Goal: Task Accomplishment & Management: Use online tool/utility

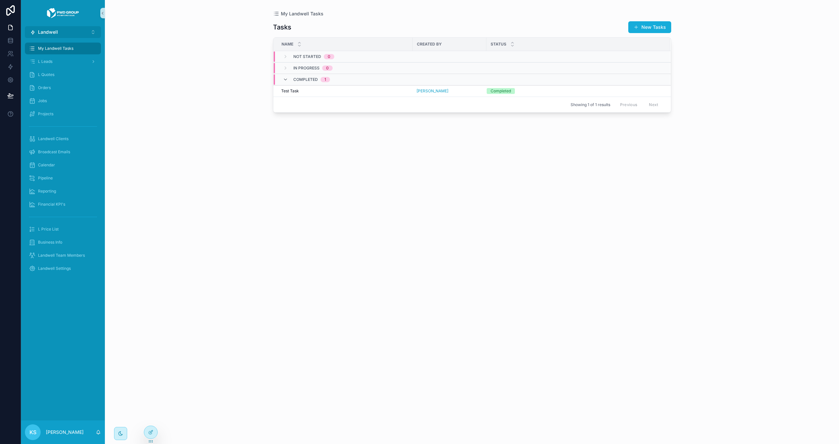
click at [50, 29] on span "Landwell" at bounding box center [48, 32] width 20 height 7
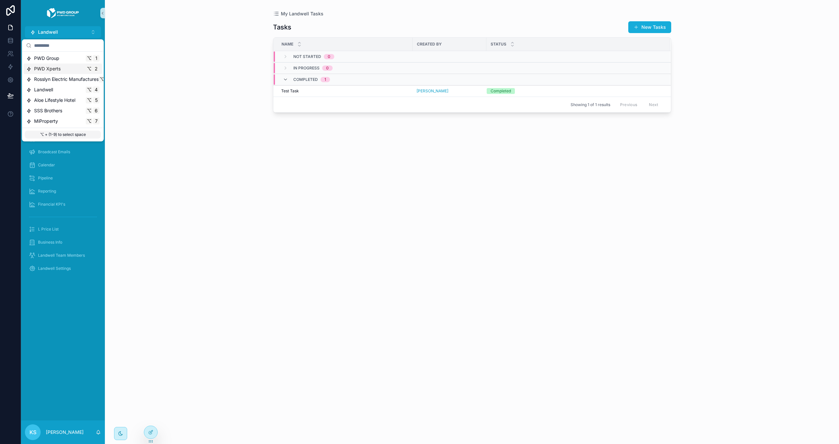
click at [66, 70] on div "PWD Xperts ⌥ 2" at bounding box center [62, 69] width 73 height 7
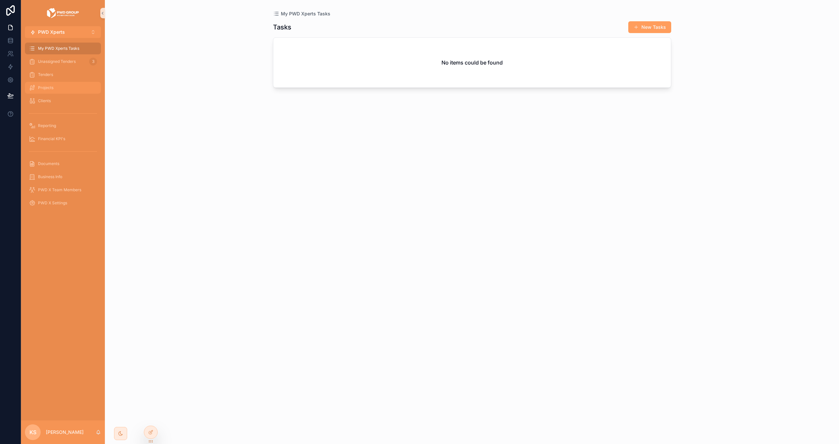
click at [72, 89] on div "Projects" at bounding box center [63, 88] width 68 height 10
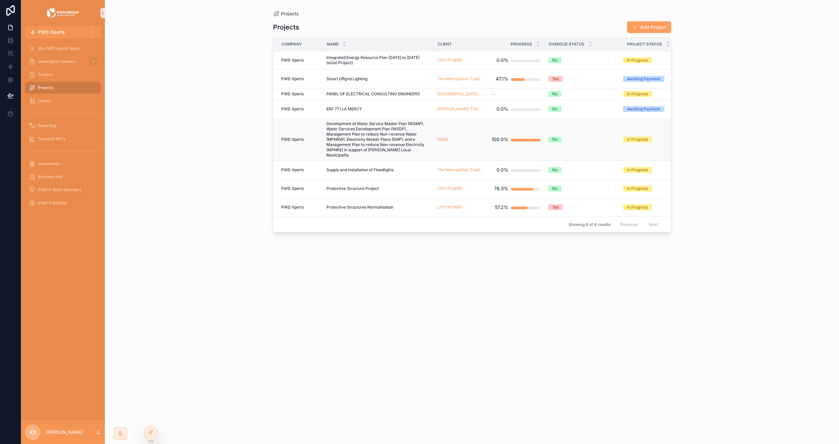
click at [355, 141] on span "Development of Water Service Master Plan (WSMP), Water Services Development Pla…" at bounding box center [377, 139] width 103 height 37
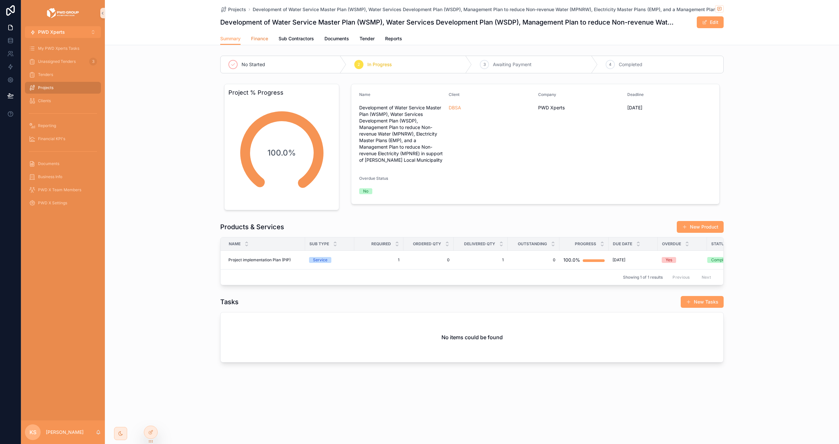
click at [267, 38] on span "Finance" at bounding box center [259, 38] width 17 height 7
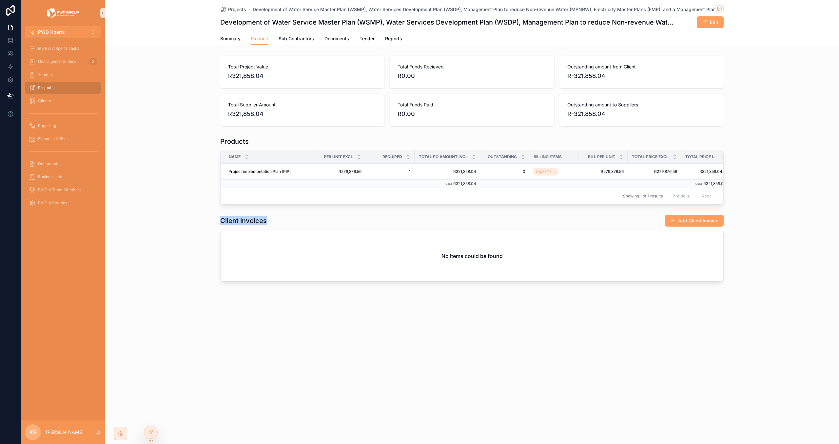
drag, startPoint x: 219, startPoint y: 221, endPoint x: 273, endPoint y: 223, distance: 54.1
click at [273, 223] on div "Client Invoices Add Client Invoice No items could be found" at bounding box center [472, 248] width 734 height 72
click at [708, 222] on button "Add Client Invoice" at bounding box center [694, 221] width 59 height 12
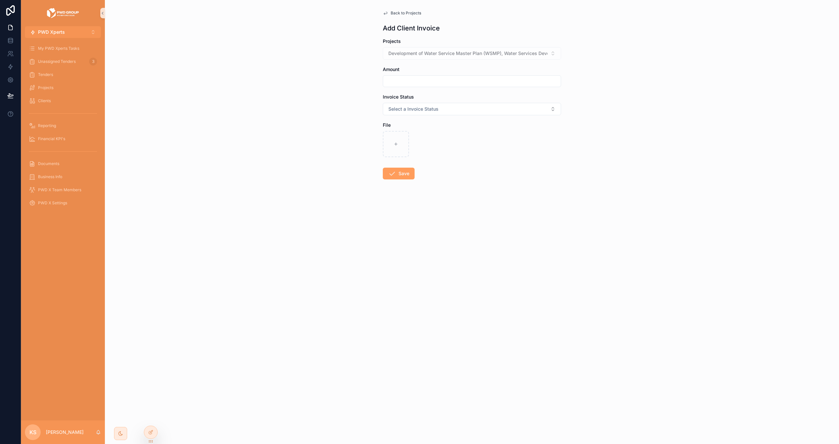
click at [405, 13] on span "Back to Projects" at bounding box center [406, 12] width 30 height 5
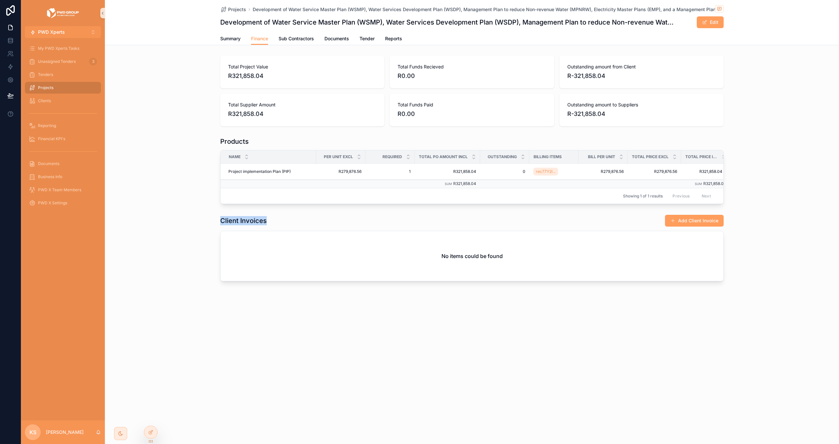
drag, startPoint x: 262, startPoint y: 223, endPoint x: 323, endPoint y: 227, distance: 61.4
click at [315, 227] on div "Client Invoices Add Client Invoice No items could be found" at bounding box center [472, 248] width 734 height 72
click at [711, 222] on button "Add Client Invoice" at bounding box center [694, 221] width 59 height 12
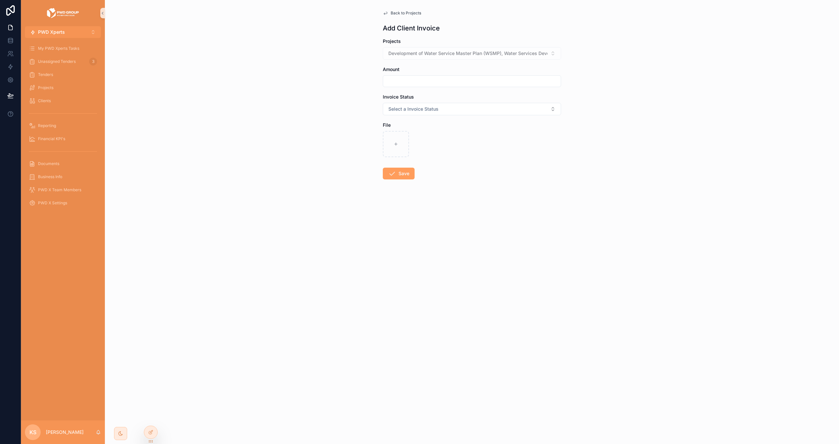
click at [423, 83] on input "scrollable content" at bounding box center [472, 81] width 178 height 9
click at [423, 107] on span "Select a Invoice Status" at bounding box center [413, 109] width 50 height 7
click at [405, 11] on span "Back to Projects" at bounding box center [406, 12] width 30 height 5
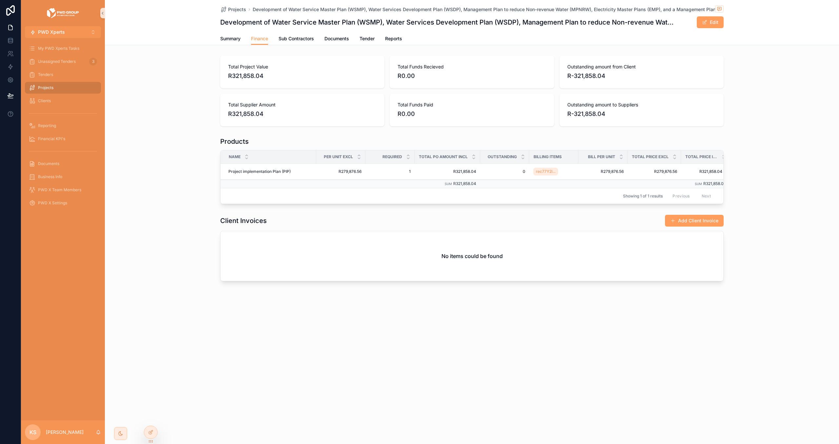
click at [408, 72] on span "R0.00" at bounding box center [472, 75] width 148 height 9
drag, startPoint x: 417, startPoint y: 78, endPoint x: 396, endPoint y: 61, distance: 27.1
click at [396, 61] on div "Total Funds Recieved R0.00" at bounding box center [472, 72] width 164 height 33
click at [404, 71] on div "Total Funds Recieved R0.00" at bounding box center [472, 72] width 148 height 17
click at [407, 72] on span "R0.00" at bounding box center [472, 75] width 148 height 9
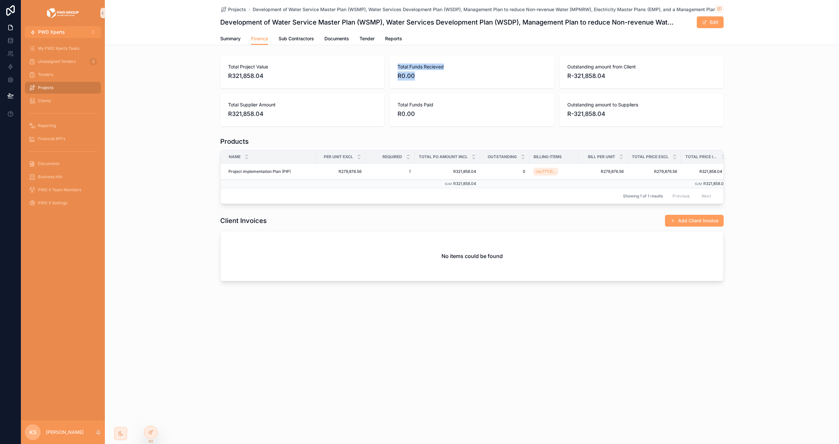
drag, startPoint x: 416, startPoint y: 75, endPoint x: 393, endPoint y: 62, distance: 26.1
click at [393, 62] on div "Total Funds Recieved R0.00" at bounding box center [472, 72] width 164 height 33
click at [414, 75] on span "R0.00" at bounding box center [472, 75] width 148 height 9
drag, startPoint x: 420, startPoint y: 77, endPoint x: 383, endPoint y: 57, distance: 42.1
click at [383, 57] on div "Total Project Value R321,858.04 Total Funds Recieved R0.00 Outstanding amount f…" at bounding box center [471, 91] width 503 height 71
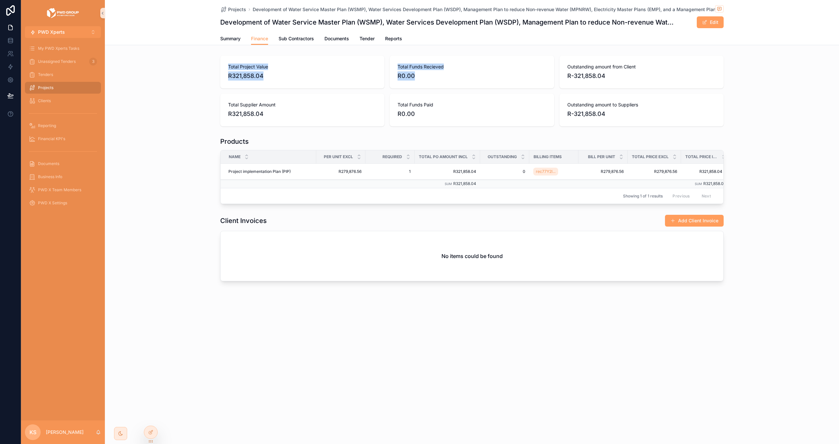
click at [405, 72] on span "R0.00" at bounding box center [472, 75] width 148 height 9
click at [293, 38] on span "Sub Contractors" at bounding box center [296, 38] width 35 height 7
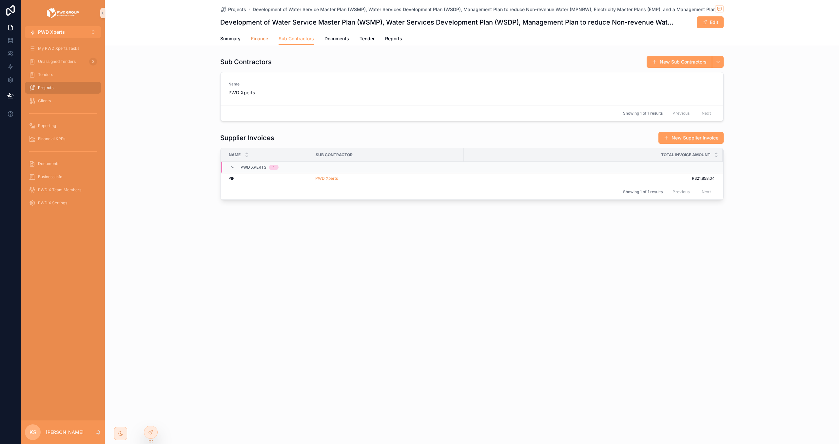
click at [263, 40] on span "Finance" at bounding box center [259, 38] width 17 height 7
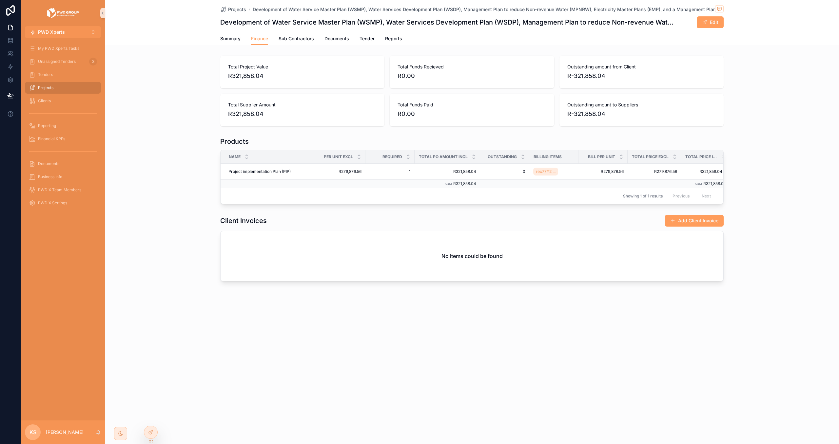
click at [415, 111] on span "R0.00" at bounding box center [472, 113] width 148 height 9
click at [395, 105] on div "Total Funds Paid R0.00" at bounding box center [472, 110] width 164 height 33
drag, startPoint x: 252, startPoint y: 111, endPoint x: 265, endPoint y: 113, distance: 13.2
click at [253, 111] on span "R321,858.04" at bounding box center [302, 113] width 148 height 9
drag, startPoint x: 273, startPoint y: 113, endPoint x: 223, endPoint y: 103, distance: 50.1
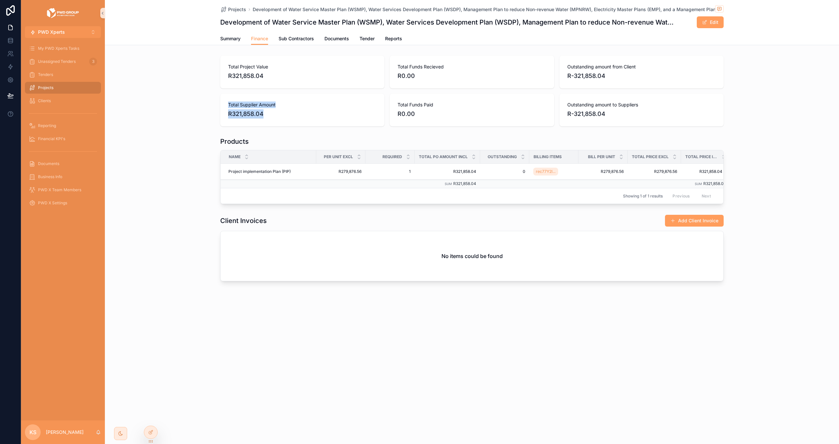
click at [223, 103] on div "Total Supplier Amount R321,858.04" at bounding box center [302, 110] width 164 height 33
click at [235, 10] on span "Projects" at bounding box center [237, 9] width 18 height 7
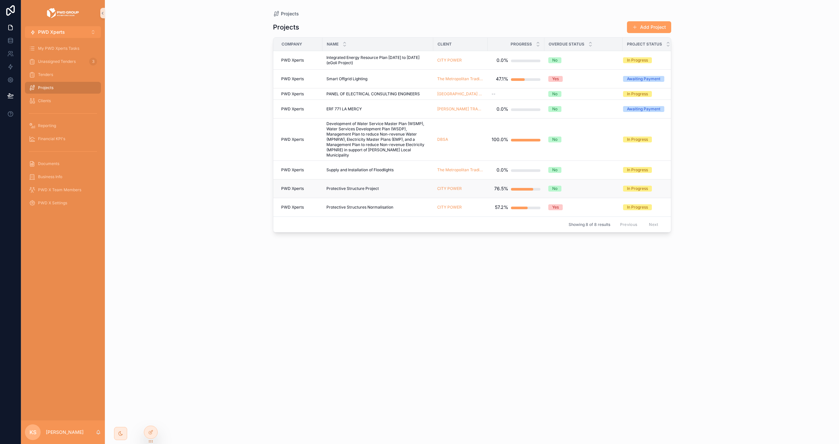
click at [344, 190] on span "Protective Structure Project" at bounding box center [352, 188] width 52 height 5
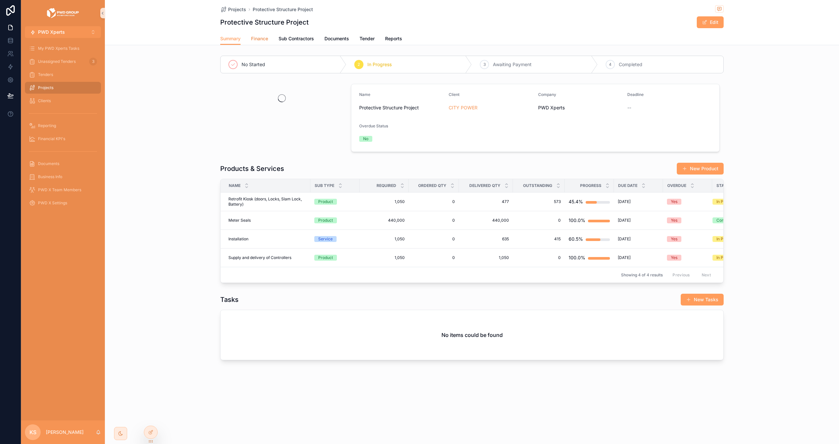
click at [264, 37] on span "Finance" at bounding box center [259, 38] width 17 height 7
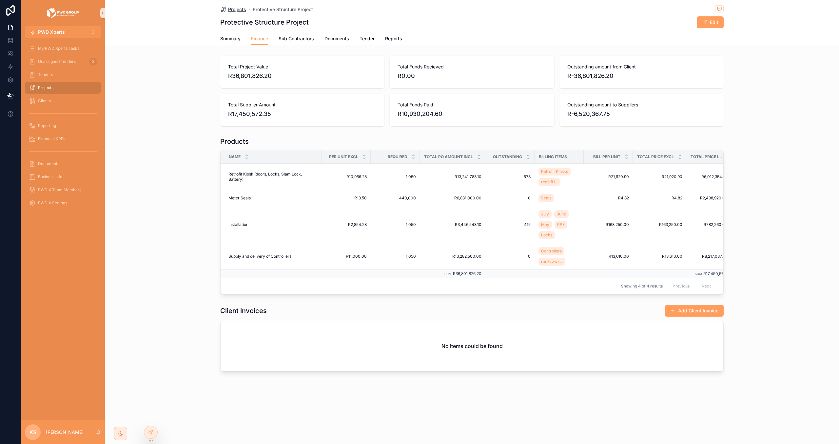
click at [231, 6] on span "Projects" at bounding box center [237, 9] width 18 height 7
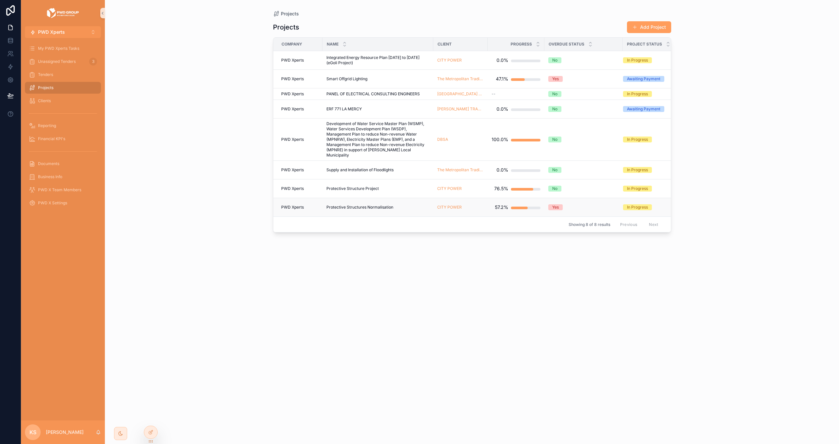
click at [338, 206] on span "Protective Structures Normalisation" at bounding box center [359, 207] width 67 height 5
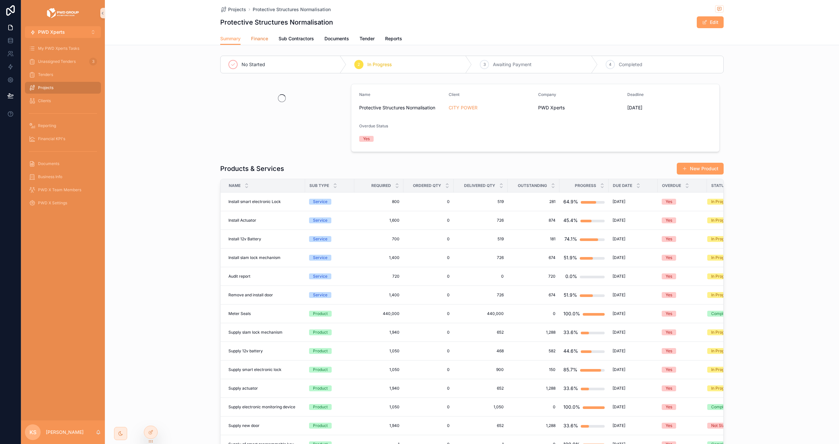
click at [262, 37] on span "Finance" at bounding box center [259, 38] width 17 height 7
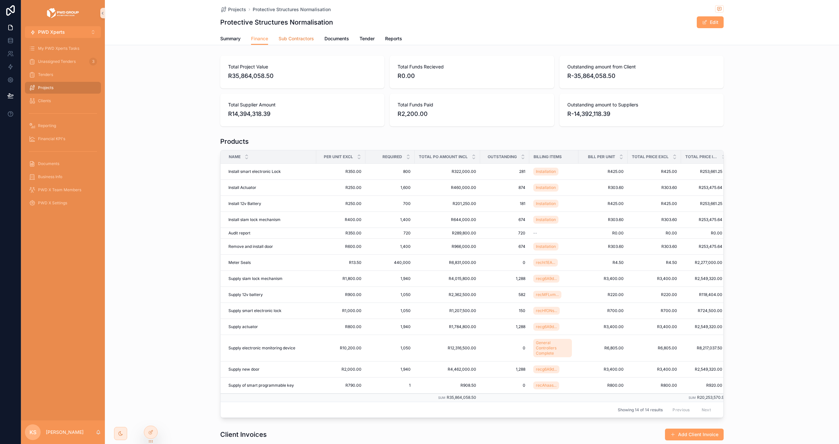
click at [303, 38] on span "Sub Contractors" at bounding box center [296, 38] width 35 height 7
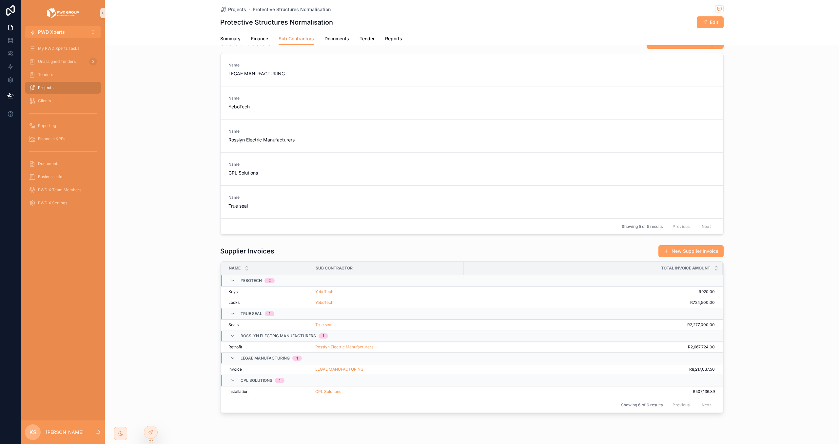
scroll to position [34, 0]
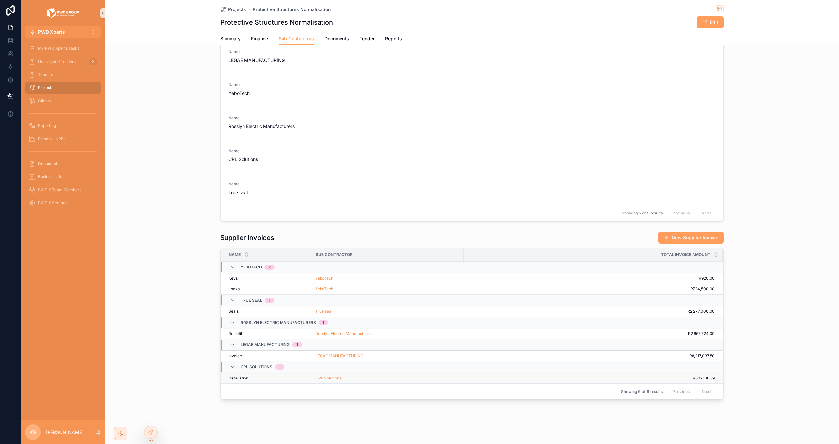
click at [369, 379] on div "CPL Solutions" at bounding box center [387, 378] width 145 height 5
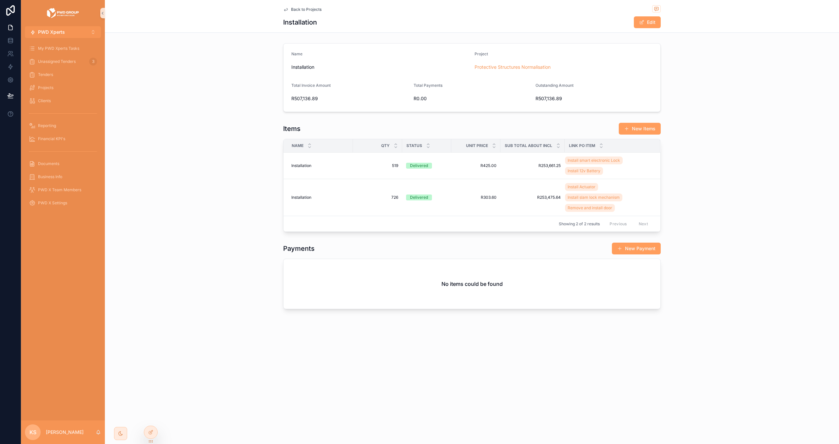
click at [301, 11] on span "Back to Projects" at bounding box center [306, 9] width 30 height 5
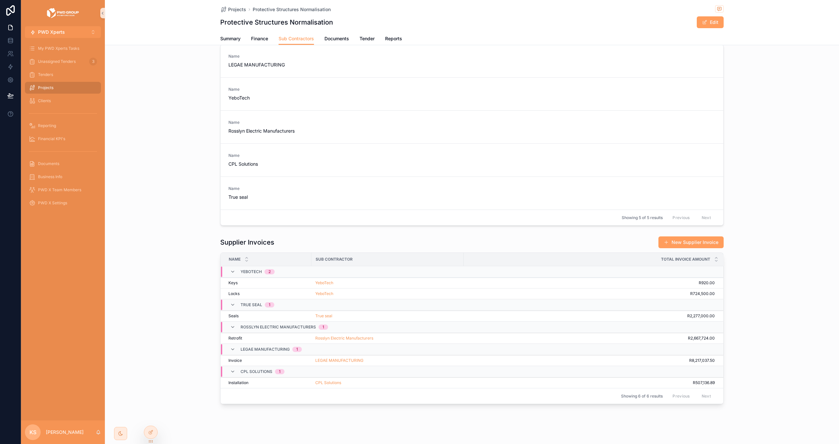
scroll to position [33, 0]
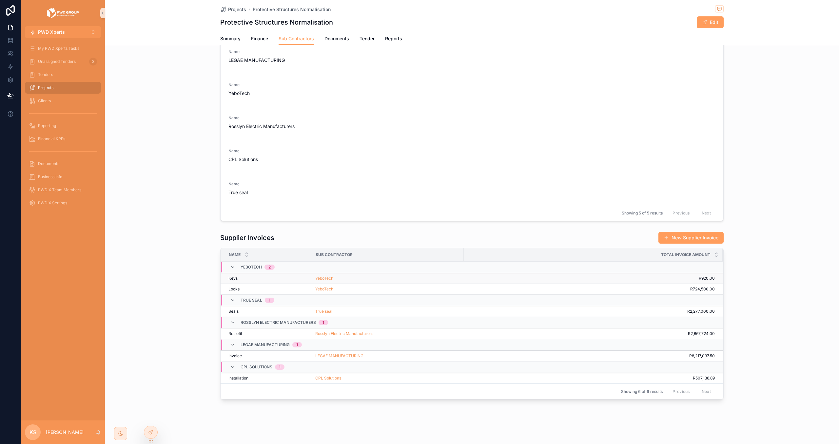
click at [367, 276] on div "YeboTech" at bounding box center [387, 278] width 145 height 5
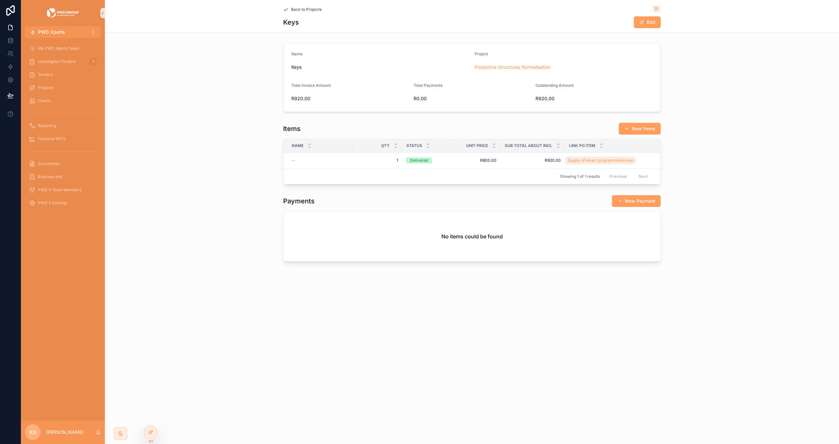
click at [304, 8] on span "Back to Projects" at bounding box center [306, 9] width 30 height 5
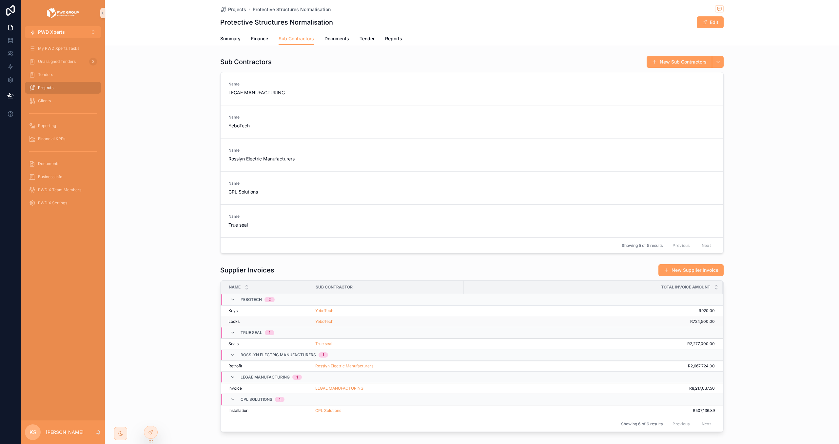
click at [382, 323] on div "YeboTech" at bounding box center [387, 321] width 145 height 5
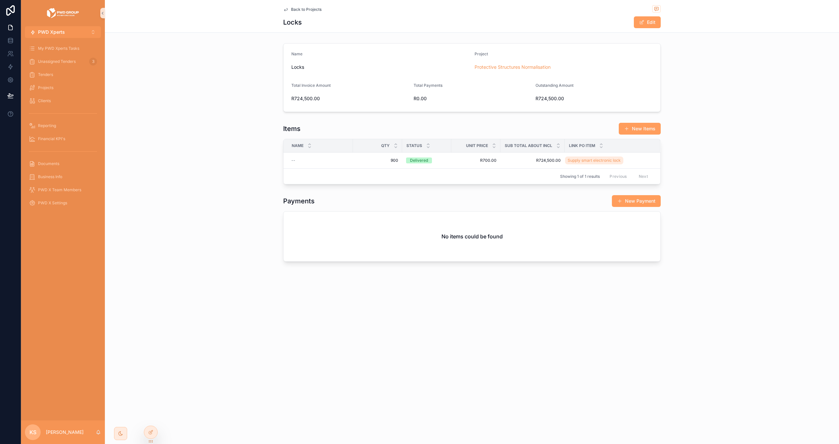
click at [314, 12] on div "Back to Projects" at bounding box center [472, 9] width 378 height 8
click at [314, 10] on span "Back to Projects" at bounding box center [306, 9] width 30 height 5
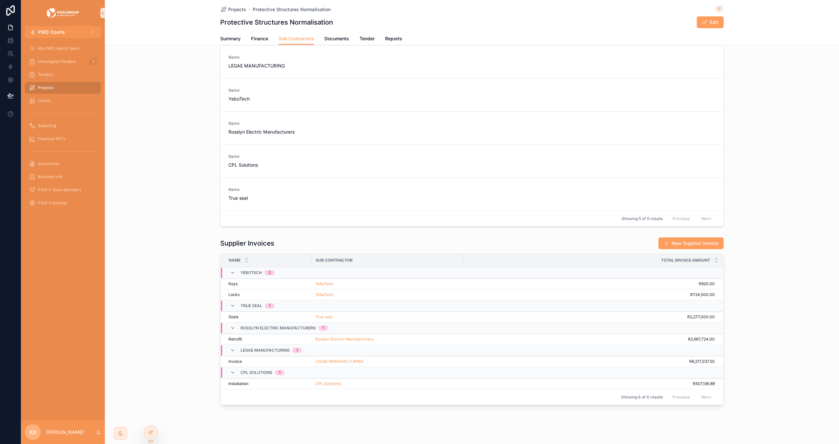
scroll to position [34, 0]
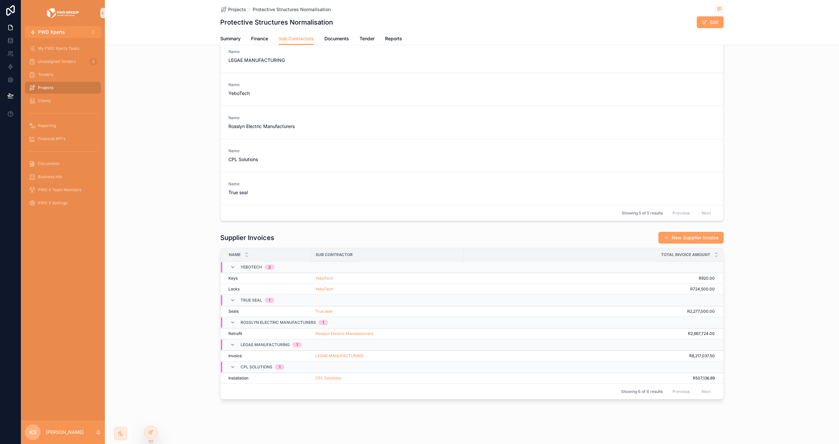
click at [402, 310] on div "True seal" at bounding box center [387, 311] width 145 height 5
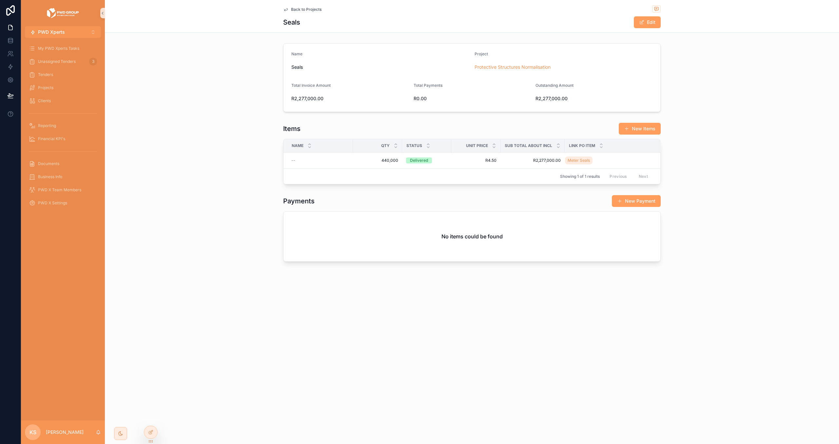
click at [302, 6] on div "Back to Projects" at bounding box center [472, 9] width 378 height 8
click at [302, 8] on span "Back to Projects" at bounding box center [306, 9] width 30 height 5
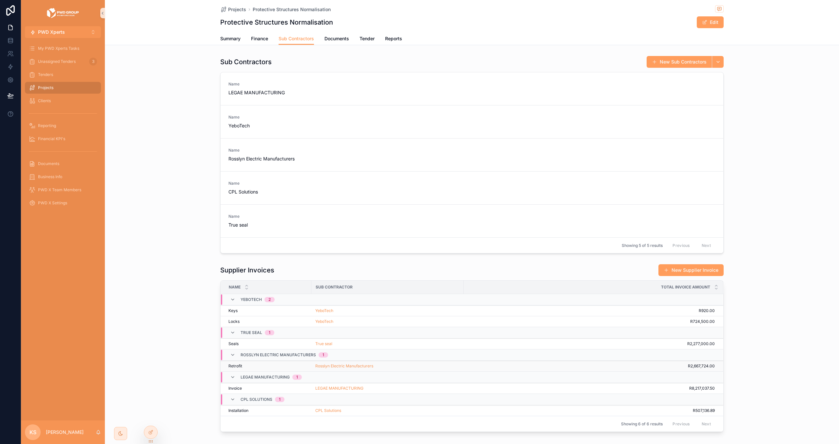
click at [389, 366] on div "Rosslyn Electric Manufacturers" at bounding box center [387, 366] width 145 height 5
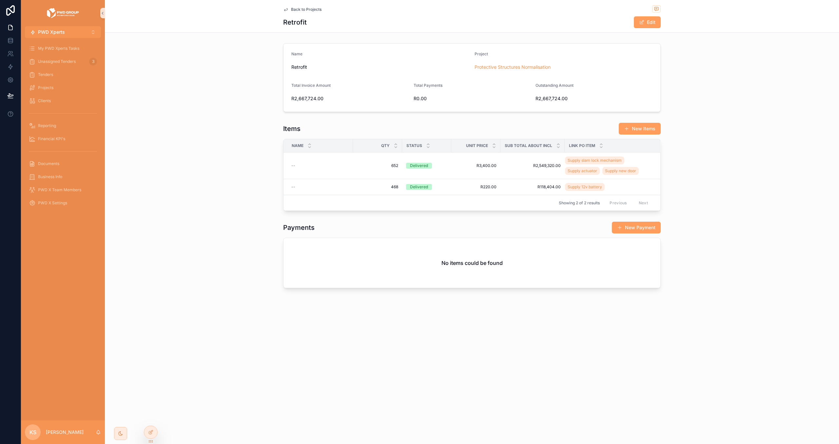
click at [295, 8] on span "Back to Projects" at bounding box center [306, 9] width 30 height 5
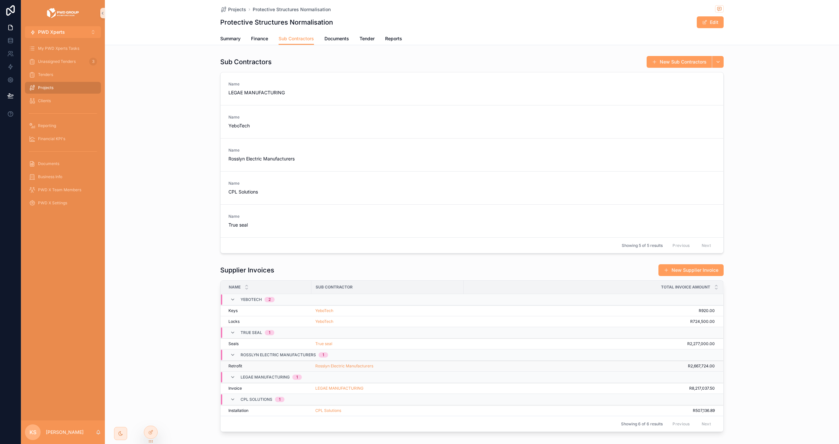
click at [398, 366] on div "Rosslyn Electric Manufacturers" at bounding box center [387, 366] width 145 height 5
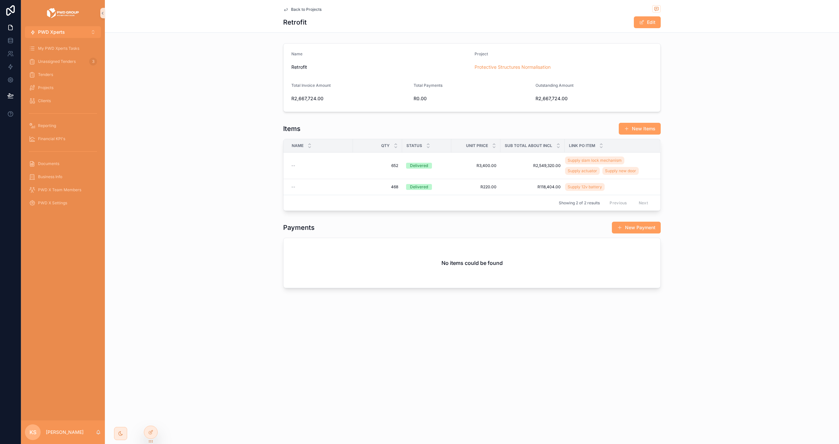
click at [296, 9] on span "Back to Projects" at bounding box center [306, 9] width 30 height 5
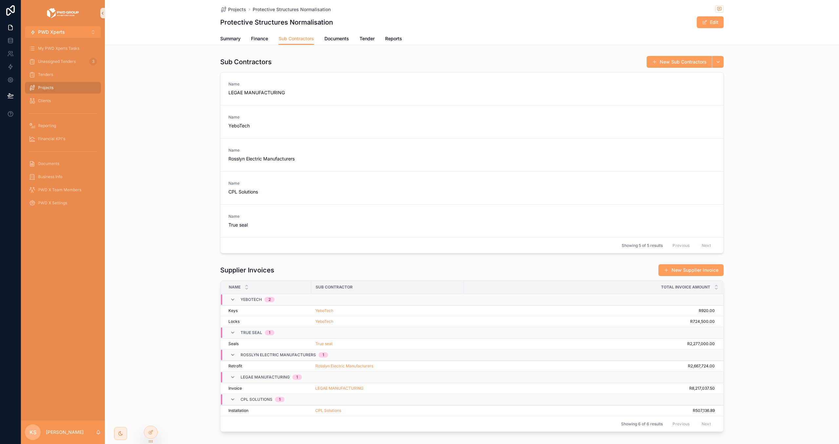
click at [437, 388] on div "LEGAE MANUFACTURING" at bounding box center [387, 388] width 145 height 5
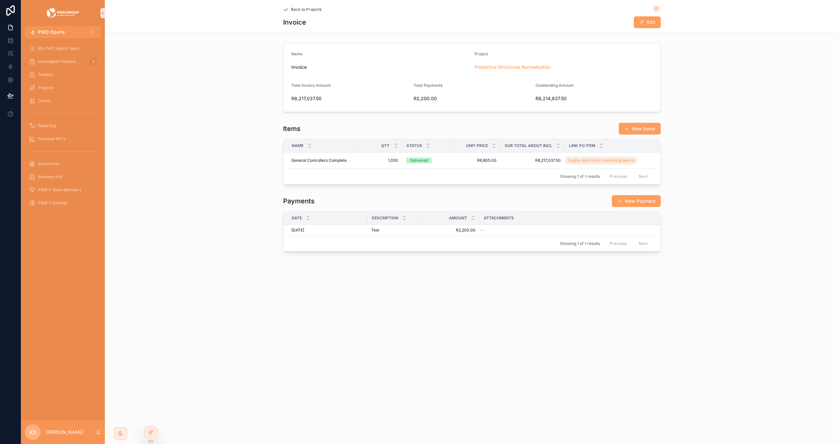
click at [316, 11] on span "Back to Projects" at bounding box center [306, 9] width 30 height 5
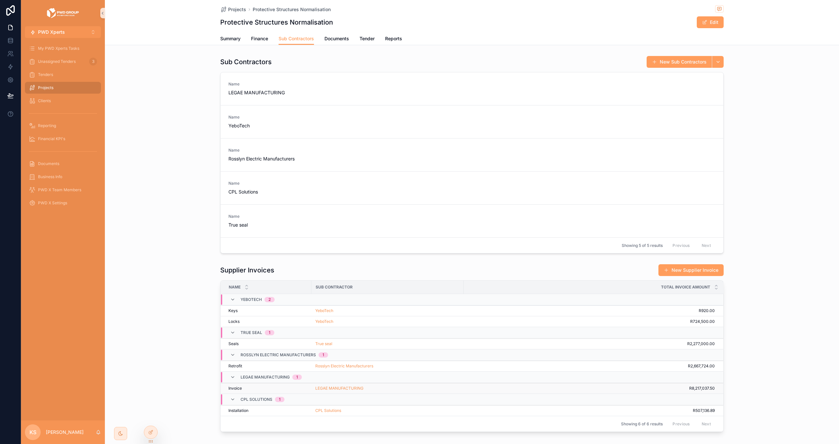
click at [442, 391] on div "LEGAE MANUFACTURING" at bounding box center [387, 388] width 145 height 5
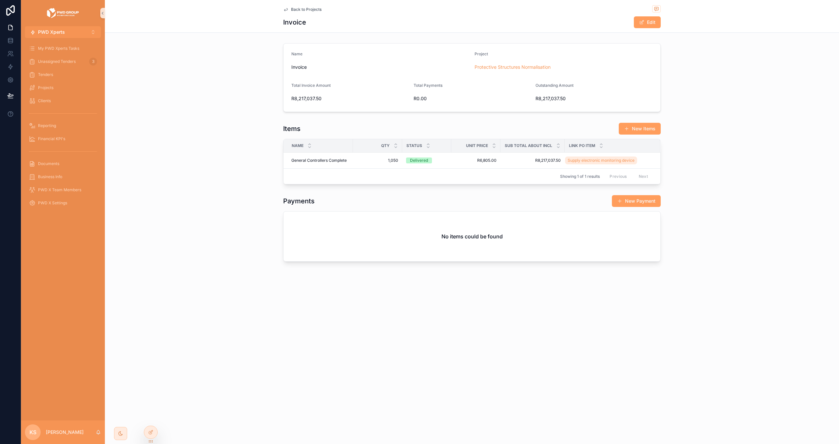
click at [308, 10] on span "Back to Projects" at bounding box center [306, 9] width 30 height 5
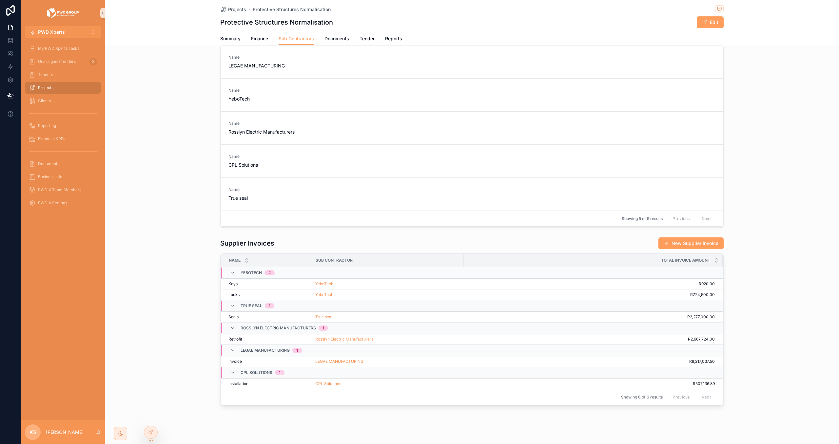
scroll to position [34, 0]
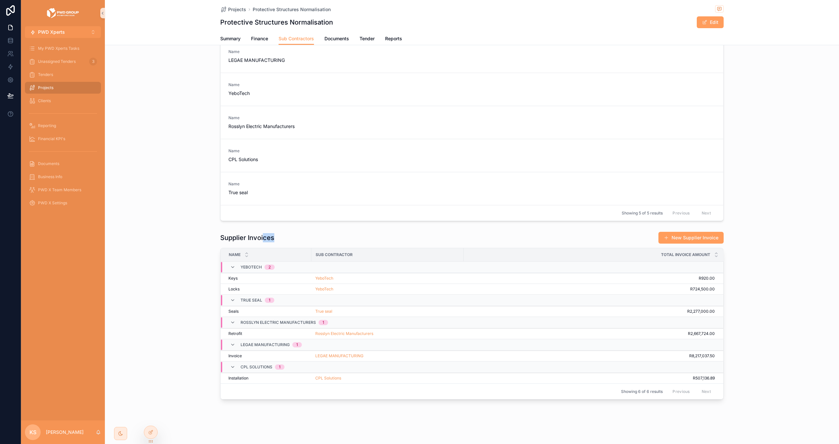
drag, startPoint x: 263, startPoint y: 235, endPoint x: 307, endPoint y: 235, distance: 43.9
click at [307, 235] on div "Supplier Invoices New Supplier Invoice" at bounding box center [471, 238] width 503 height 12
click at [268, 237] on h1 "Supplier Invoices" at bounding box center [247, 237] width 54 height 9
click at [267, 237] on h1 "Supplier Invoices" at bounding box center [247, 237] width 54 height 9
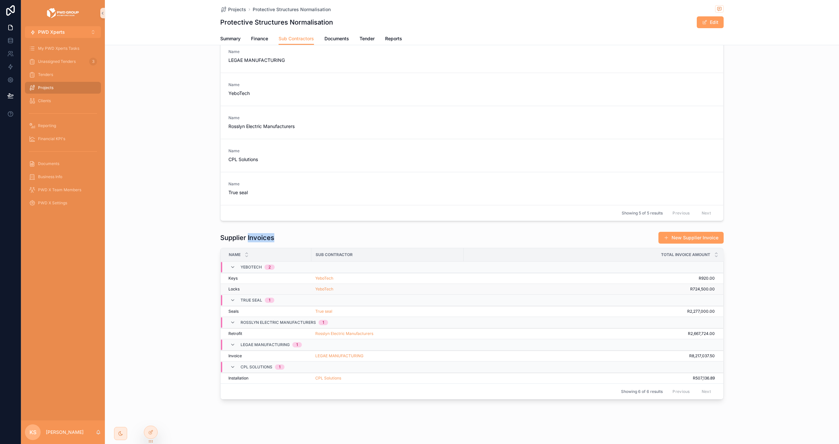
click at [394, 287] on div "YeboTech" at bounding box center [387, 289] width 145 height 5
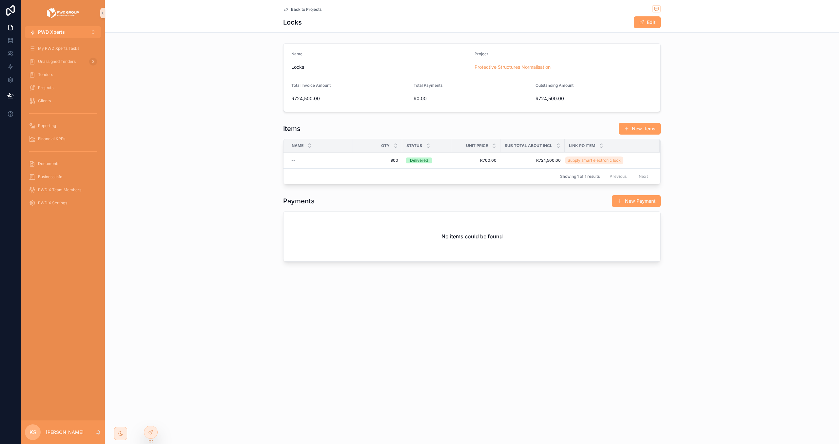
click at [305, 9] on span "Back to Projects" at bounding box center [306, 9] width 30 height 5
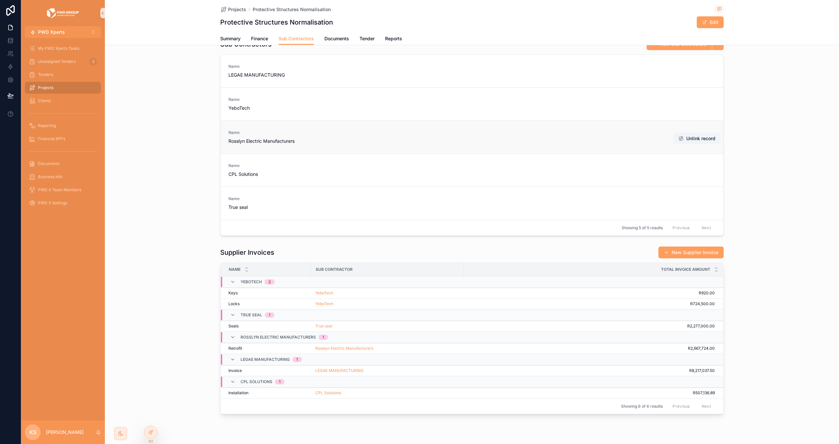
scroll to position [34, 0]
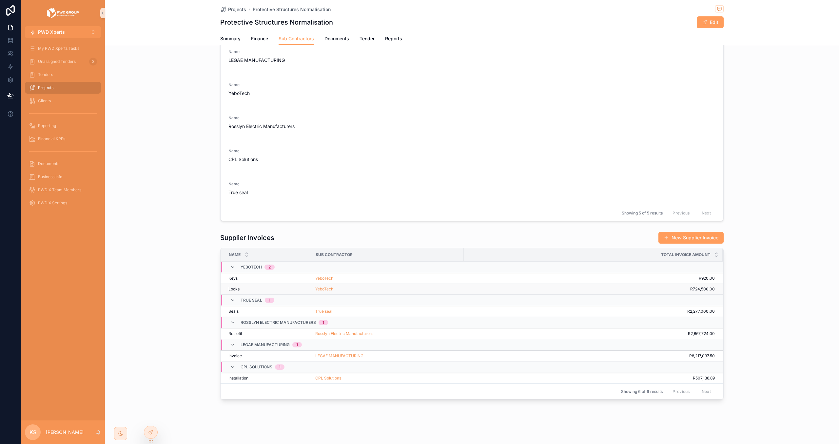
click at [381, 285] on td "YeboTech" at bounding box center [387, 289] width 152 height 11
click at [381, 287] on div "YeboTech" at bounding box center [387, 289] width 145 height 5
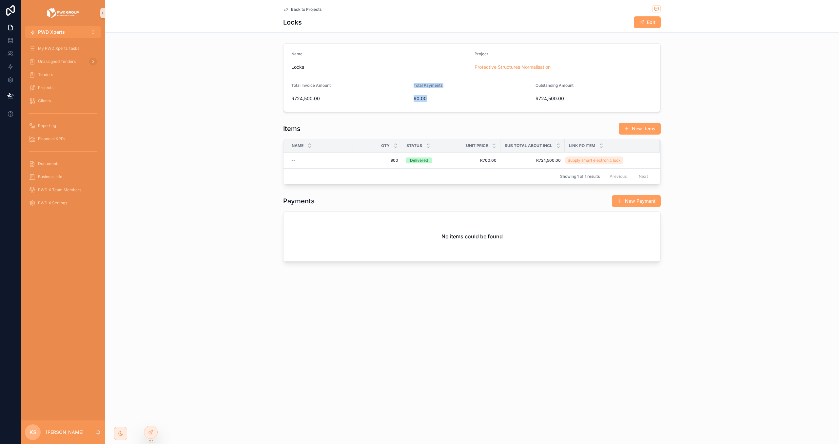
drag, startPoint x: 412, startPoint y: 85, endPoint x: 431, endPoint y: 103, distance: 26.2
click at [433, 105] on form "Name Locks Project Protective Structures Normalisation Total Invoice Amount R72…" at bounding box center [471, 78] width 377 height 68
click at [305, 9] on span "Back to Projects" at bounding box center [306, 9] width 30 height 5
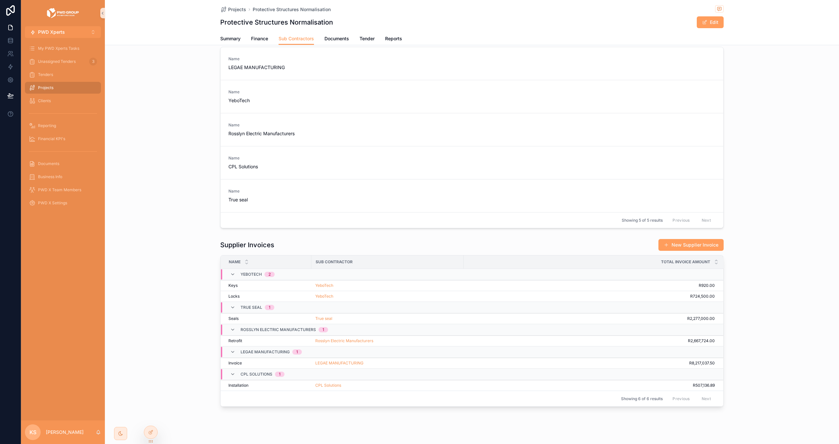
scroll to position [34, 0]
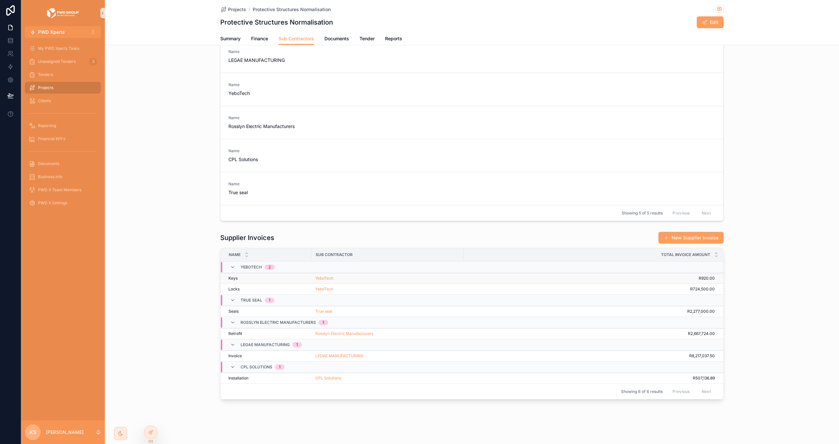
click at [478, 281] on td "R920.00 R920.00" at bounding box center [593, 278] width 259 height 11
click at [479, 280] on span "R920.00" at bounding box center [589, 278] width 251 height 5
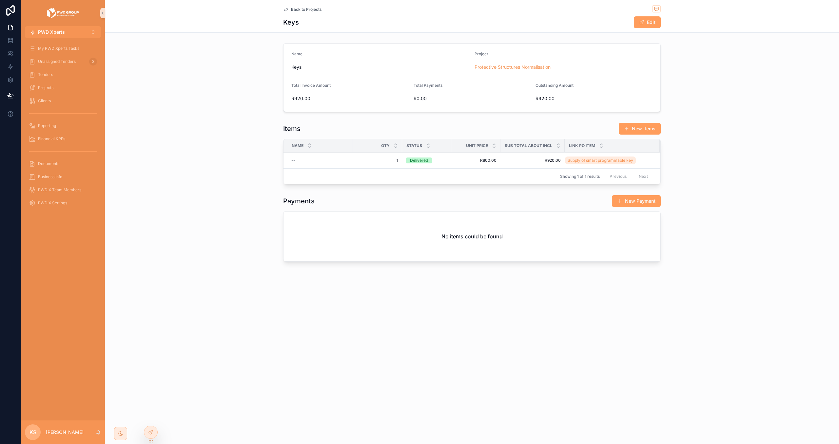
click at [301, 8] on span "Back to Projects" at bounding box center [306, 9] width 30 height 5
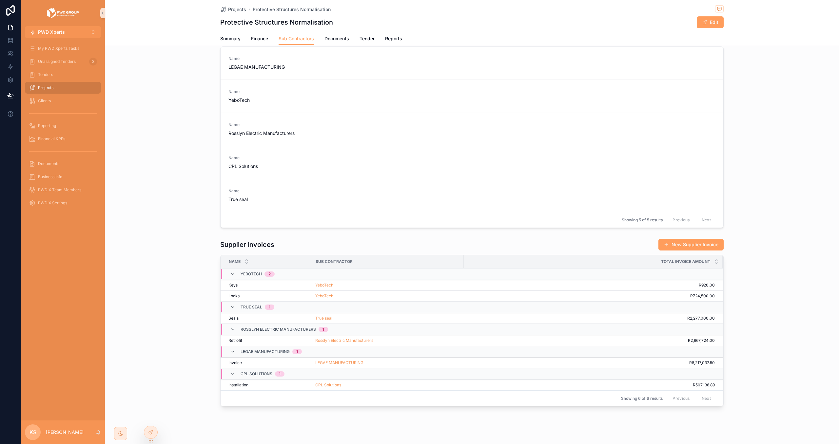
scroll to position [34, 0]
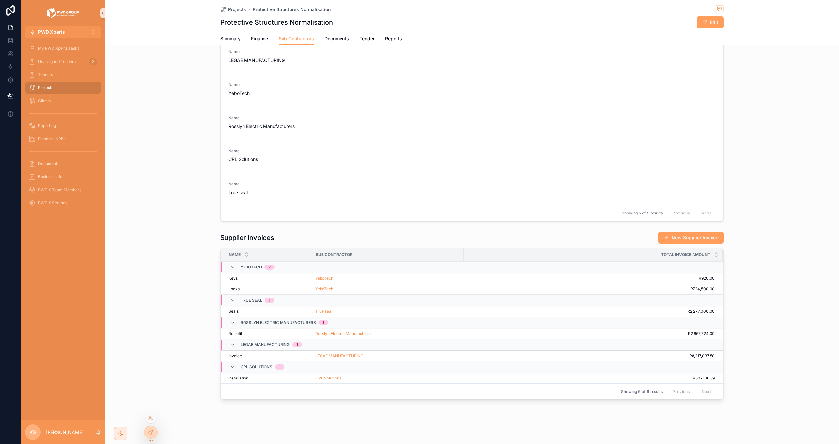
click at [151, 433] on icon at bounding box center [151, 432] width 3 height 3
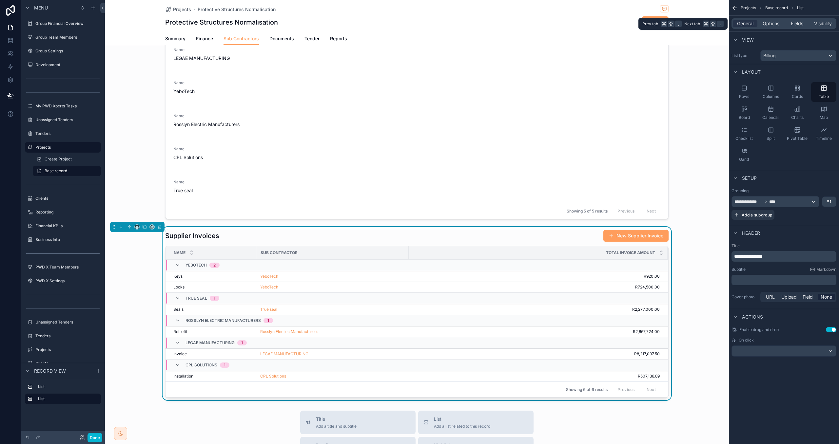
click at [792, 27] on div "General Options Fields Visibility" at bounding box center [783, 23] width 105 height 10
click at [791, 25] on span "Fields" at bounding box center [797, 23] width 12 height 7
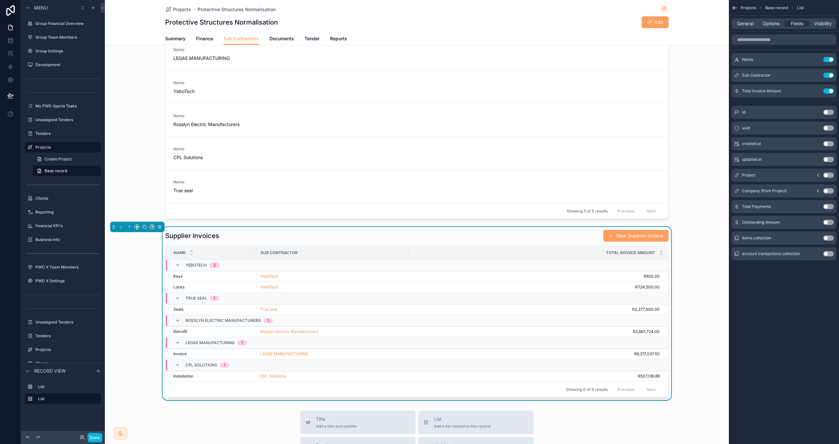
click at [826, 208] on button "Use setting" at bounding box center [828, 206] width 10 height 5
click at [828, 224] on button "Use setting" at bounding box center [828, 222] width 10 height 5
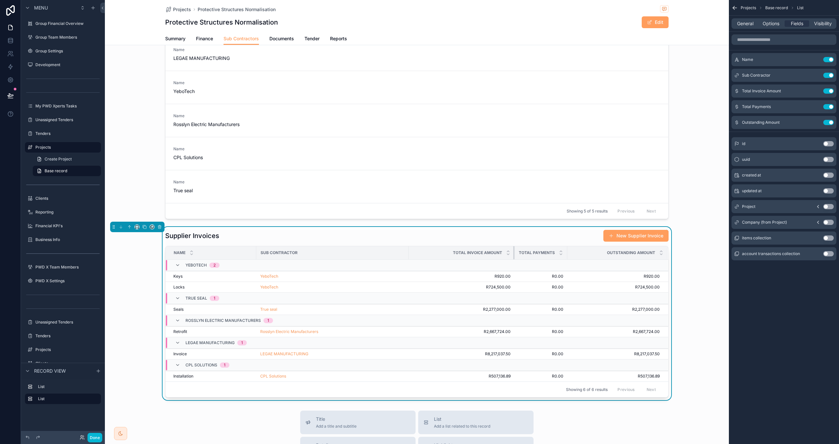
drag, startPoint x: 541, startPoint y: 252, endPoint x: 513, endPoint y: 253, distance: 27.9
click at [513, 253] on div "scrollable content" at bounding box center [514, 252] width 3 height 13
click at [88, 439] on button "Done" at bounding box center [94, 438] width 15 height 10
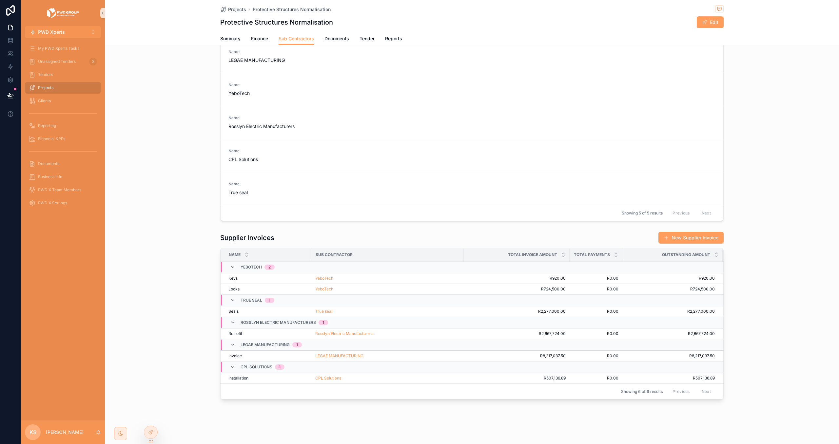
click at [510, 252] on span "Total Invoice Amount" at bounding box center [532, 254] width 49 height 5
click at [583, 249] on div "Total Payments" at bounding box center [596, 255] width 52 height 12
drag, startPoint x: 583, startPoint y: 249, endPoint x: 588, endPoint y: 251, distance: 5.3
click at [584, 250] on div "Total Payments" at bounding box center [596, 255] width 52 height 12
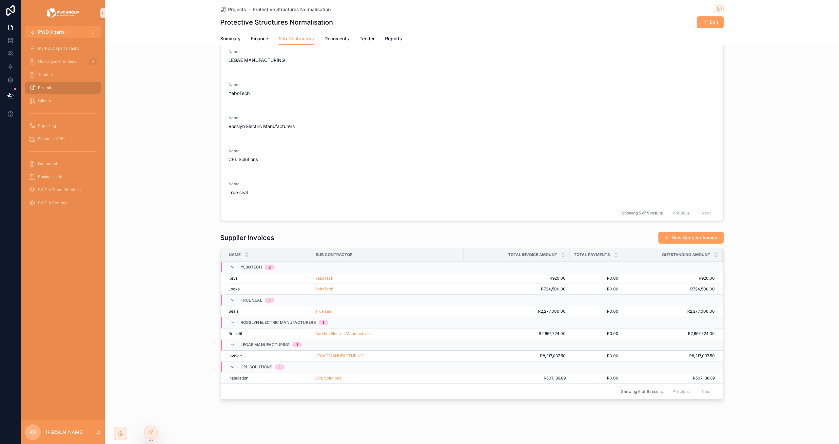
click at [675, 253] on span "Outstanding Amount" at bounding box center [686, 254] width 48 height 5
click at [674, 253] on span "Outstanding Amount" at bounding box center [686, 254] width 48 height 5
click at [580, 252] on span "Total Payments" at bounding box center [592, 254] width 36 height 5
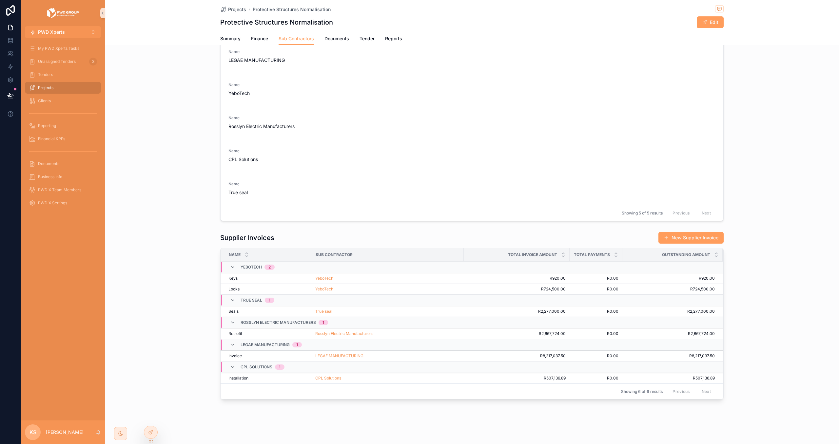
click at [676, 252] on span "Outstanding Amount" at bounding box center [686, 254] width 48 height 5
click at [261, 39] on span "Finance" at bounding box center [259, 38] width 17 height 7
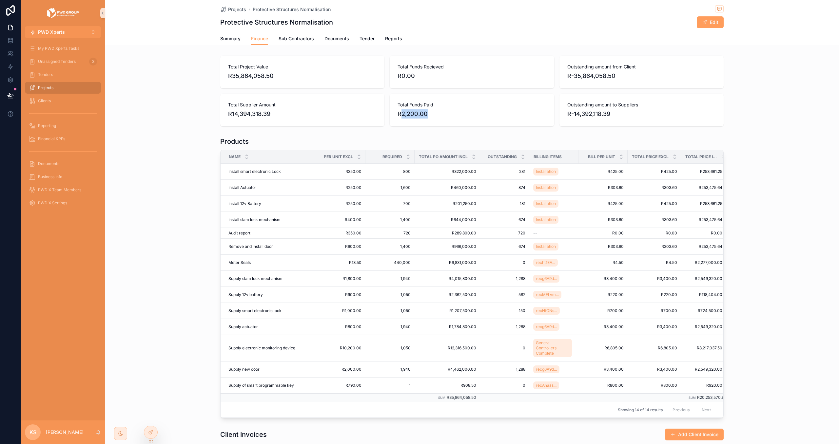
drag, startPoint x: 400, startPoint y: 115, endPoint x: 433, endPoint y: 115, distance: 33.1
click at [433, 115] on span "R2,200.00" at bounding box center [472, 113] width 148 height 9
click at [58, 124] on div "Reporting" at bounding box center [63, 126] width 68 height 10
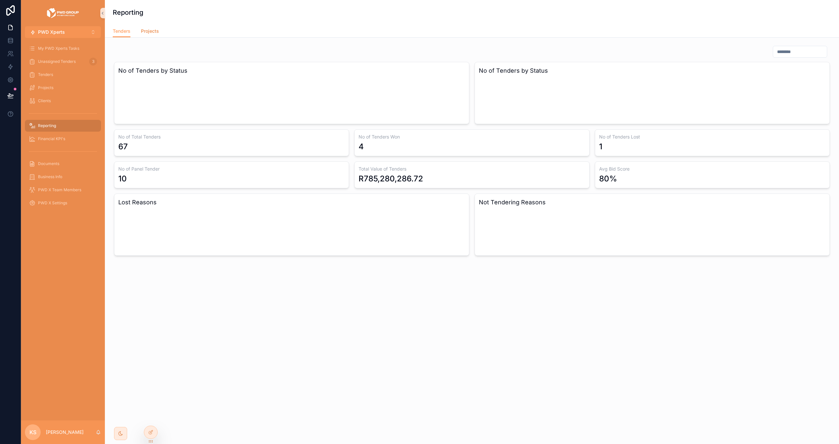
drag, startPoint x: 148, startPoint y: 27, endPoint x: 180, endPoint y: 28, distance: 31.8
click at [148, 28] on span "Projects" at bounding box center [150, 31] width 18 height 7
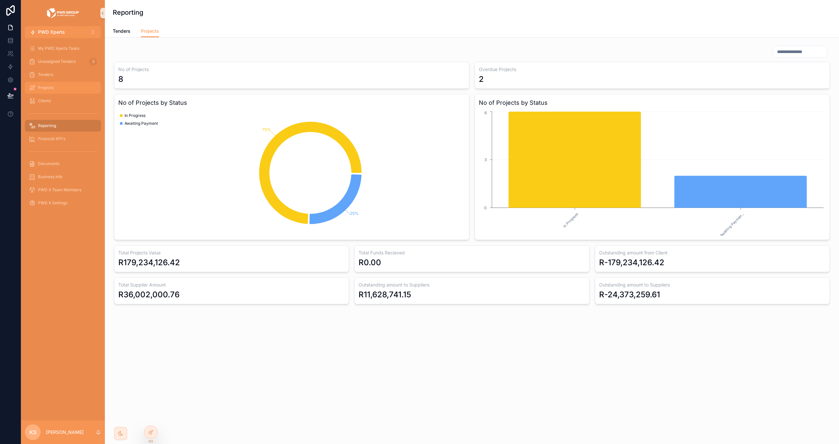
click at [72, 87] on div "Projects" at bounding box center [63, 88] width 68 height 10
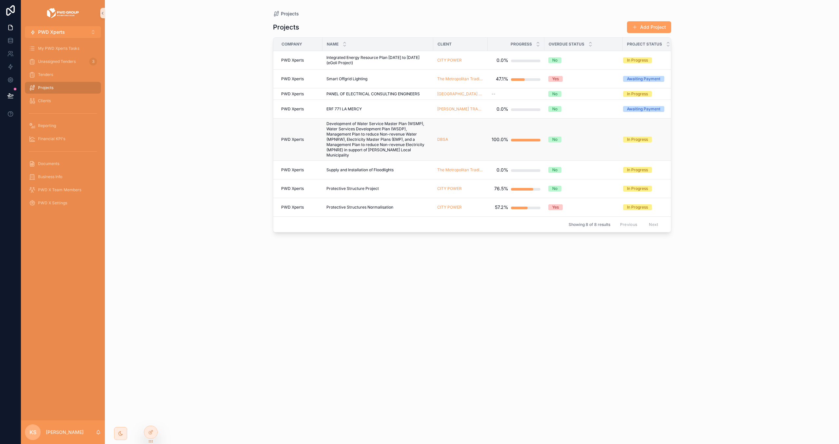
click at [361, 144] on span "Development of Water Service Master Plan (WSMP), Water Services Development Pla…" at bounding box center [377, 139] width 103 height 37
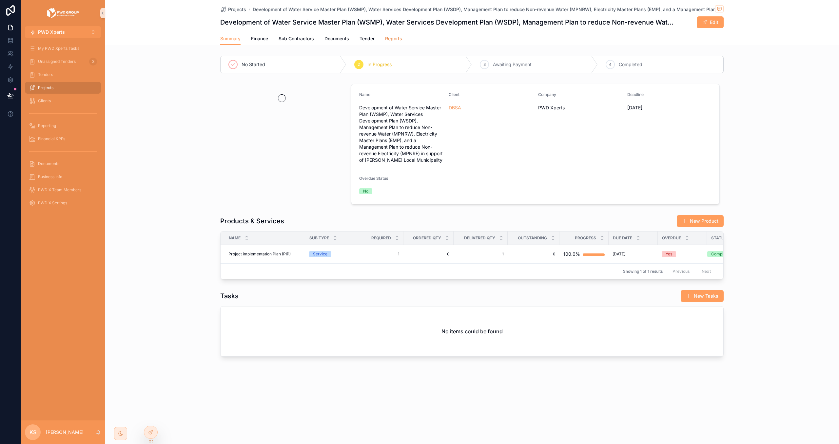
click at [392, 41] on span "Reports" at bounding box center [393, 38] width 17 height 7
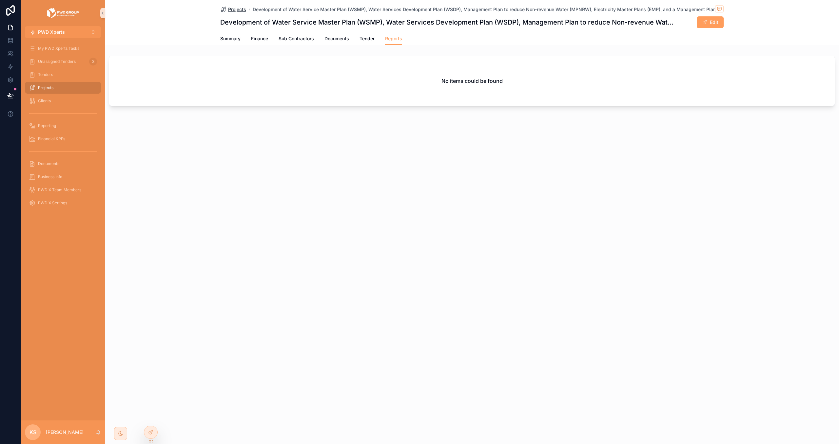
click at [230, 6] on span "Projects" at bounding box center [237, 9] width 18 height 7
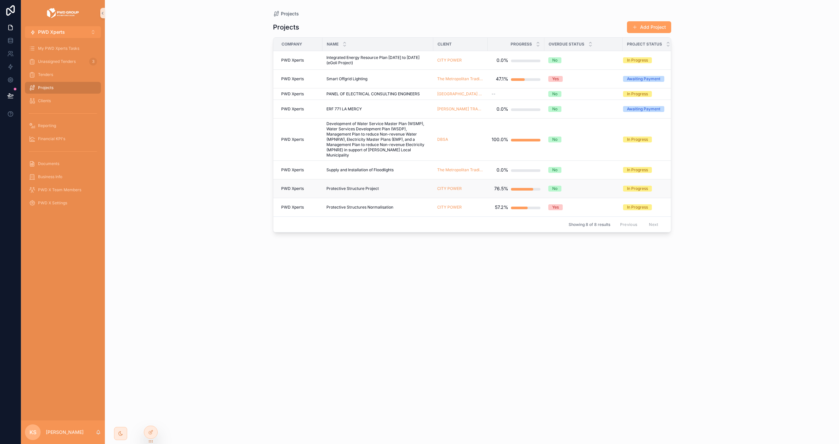
click at [363, 183] on td "Protective Structure Project Protective Structure Project" at bounding box center [377, 189] width 111 height 19
click at [361, 187] on span "Protective Structure Project" at bounding box center [352, 188] width 52 height 5
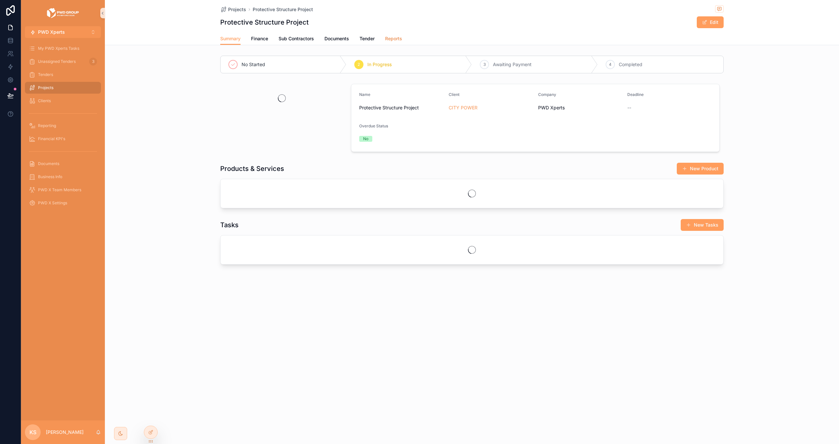
drag, startPoint x: 397, startPoint y: 42, endPoint x: 399, endPoint y: 49, distance: 7.7
click at [397, 42] on span "Reports" at bounding box center [393, 38] width 17 height 7
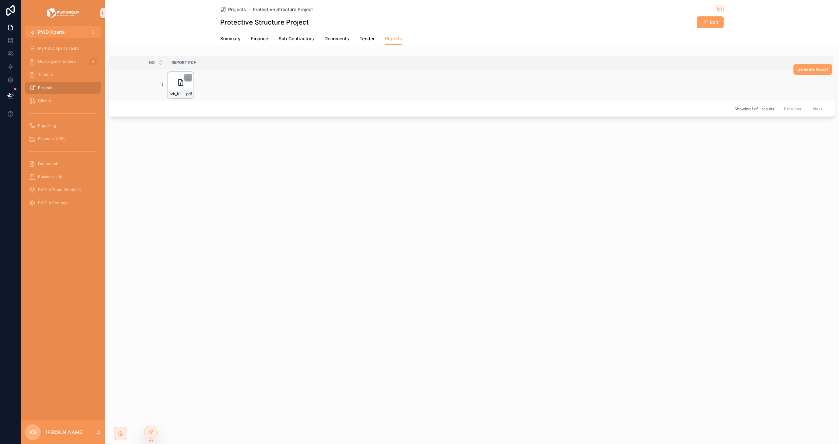
click at [177, 85] on icon "scrollable content" at bounding box center [181, 83] width 8 height 8
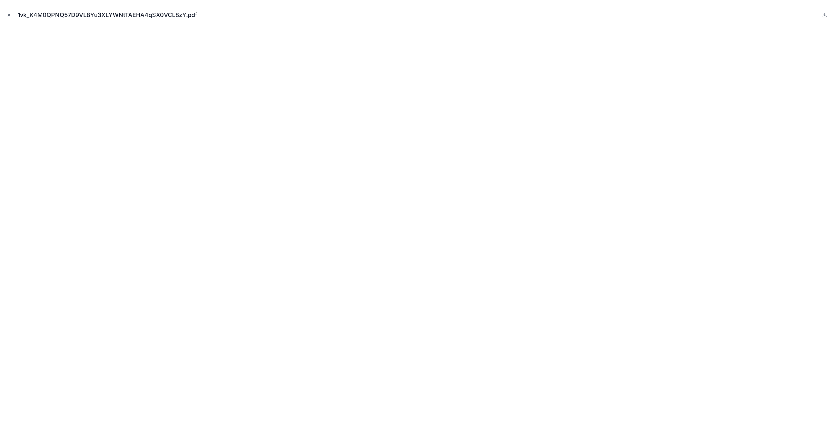
click at [9, 13] on icon "Close modal" at bounding box center [9, 15] width 5 height 5
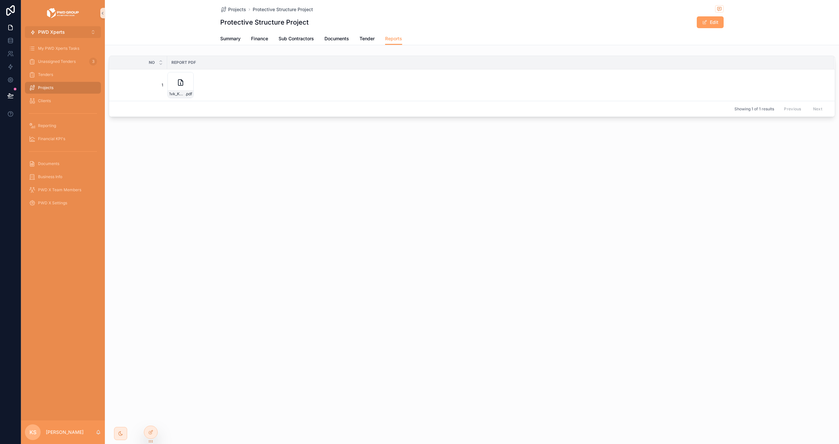
click at [73, 30] on button "PWD Xperts ⌥ 2" at bounding box center [63, 32] width 76 height 12
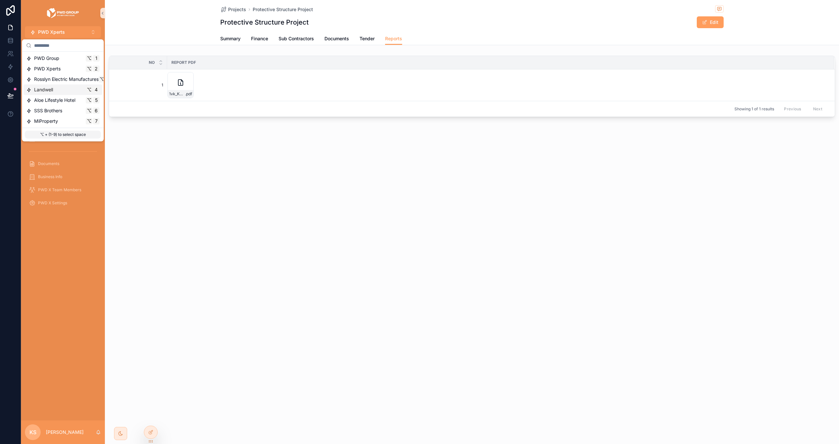
click at [67, 86] on div "Landwell ⌥ 4" at bounding box center [63, 90] width 79 height 10
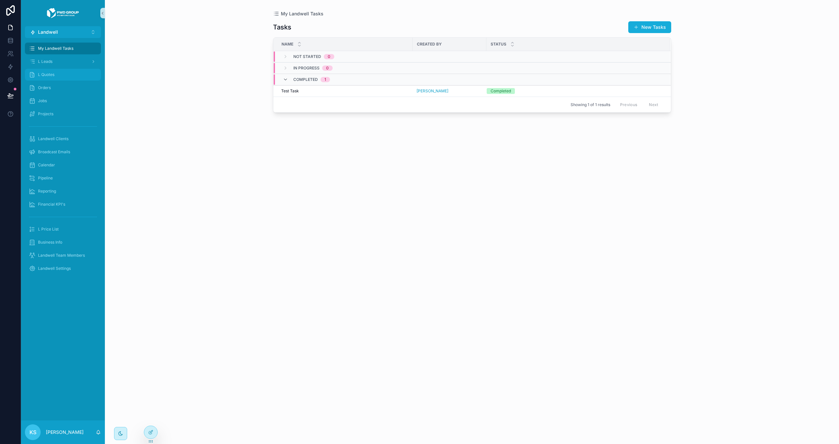
click at [67, 75] on div "L Quotes" at bounding box center [63, 74] width 68 height 10
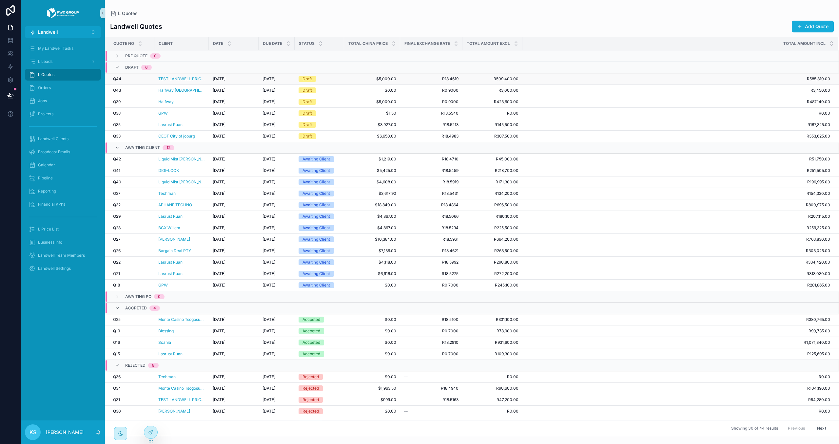
click at [225, 80] on span "29/08/2025" at bounding box center [219, 78] width 13 height 5
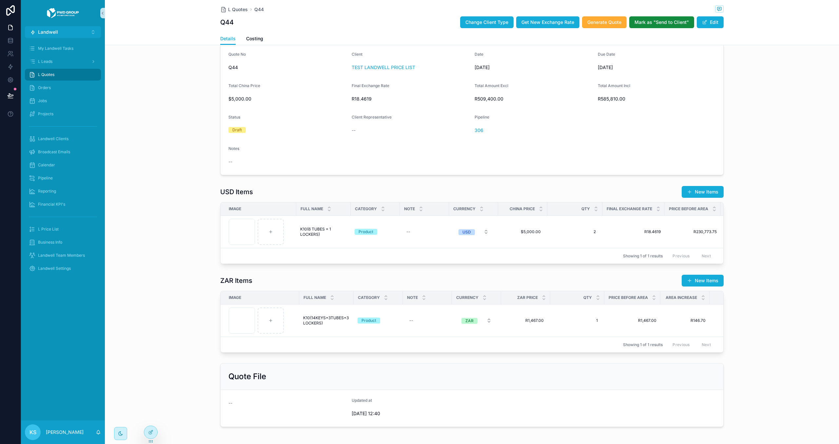
scroll to position [17, 0]
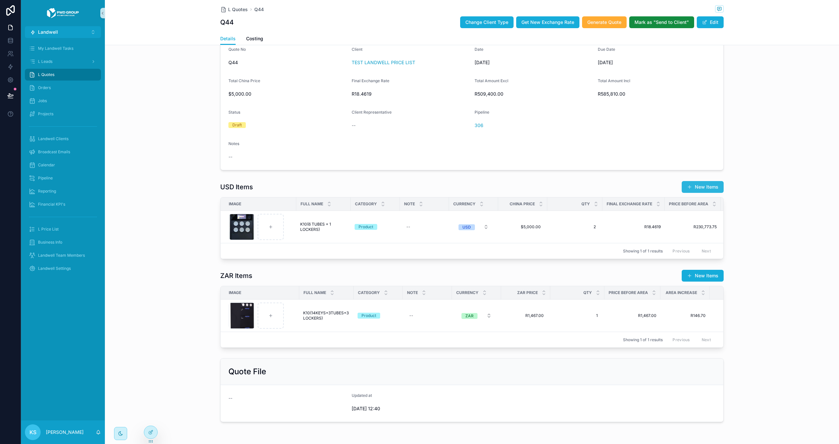
click at [709, 188] on button "New Items" at bounding box center [703, 187] width 42 height 12
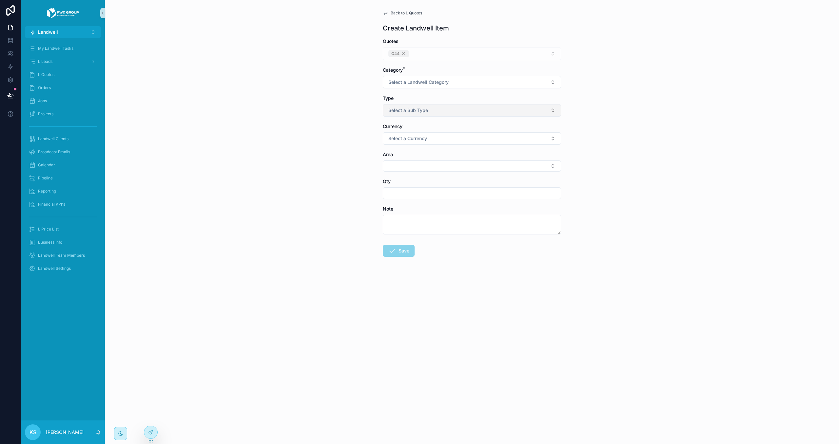
click at [496, 115] on button "Select a Sub Type" at bounding box center [472, 110] width 178 height 12
click at [494, 140] on div "Price List" at bounding box center [471, 138] width 175 height 10
click at [494, 140] on button "Select Button" at bounding box center [472, 137] width 178 height 11
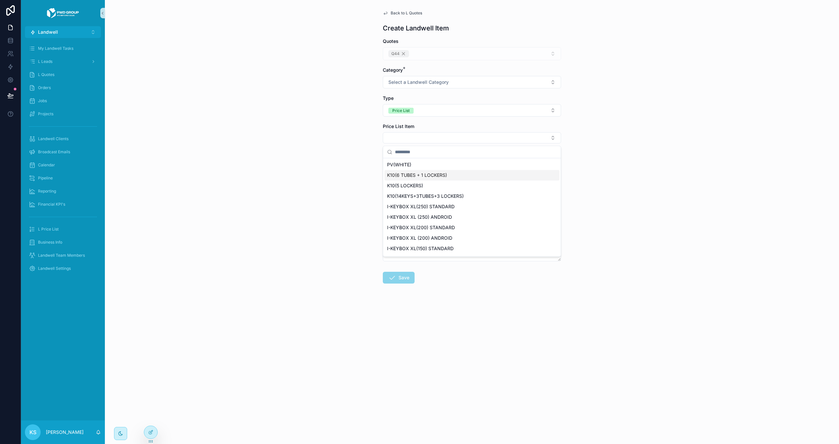
click at [479, 176] on div "K10(6 TUBES + 1 LOCKERS)" at bounding box center [471, 175] width 175 height 10
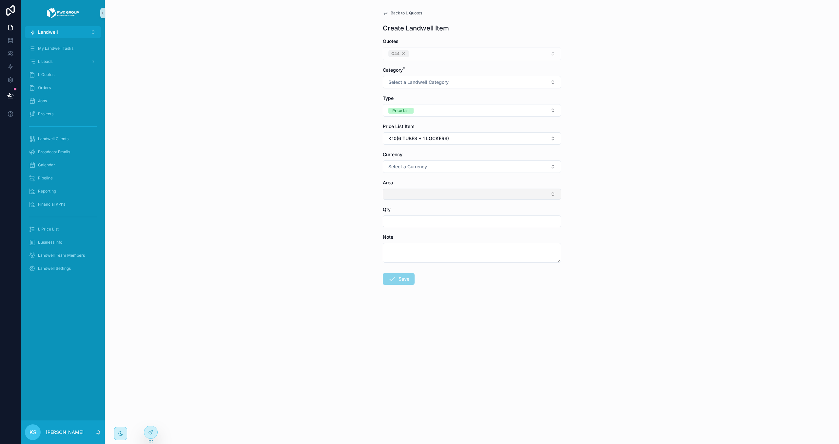
click at [404, 199] on button "Select Button" at bounding box center [472, 194] width 178 height 11
click at [400, 11] on span "Back to L Quotes" at bounding box center [406, 12] width 31 height 5
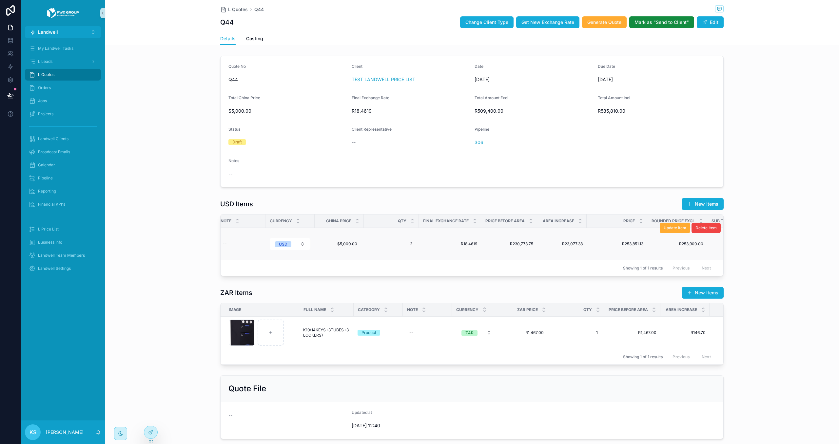
scroll to position [0, 192]
drag, startPoint x: 503, startPoint y: 244, endPoint x: 546, endPoint y: 246, distance: 43.6
click at [541, 245] on tr "K10-(6-Tubes-+-1-Locker) .png K10(6 TUBES + 1 LOCKERS) K10(6 TUBES + 1 LOCKERS)…" at bounding box center [447, 244] width 837 height 32
drag, startPoint x: 551, startPoint y: 245, endPoint x: 584, endPoint y: 243, distance: 32.8
click at [584, 243] on tr "K10-(6-Tubes-+-1-Locker) .png K10(6 TUBES + 1 LOCKERS) K10(6 TUBES + 1 LOCKERS)…" at bounding box center [447, 244] width 837 height 32
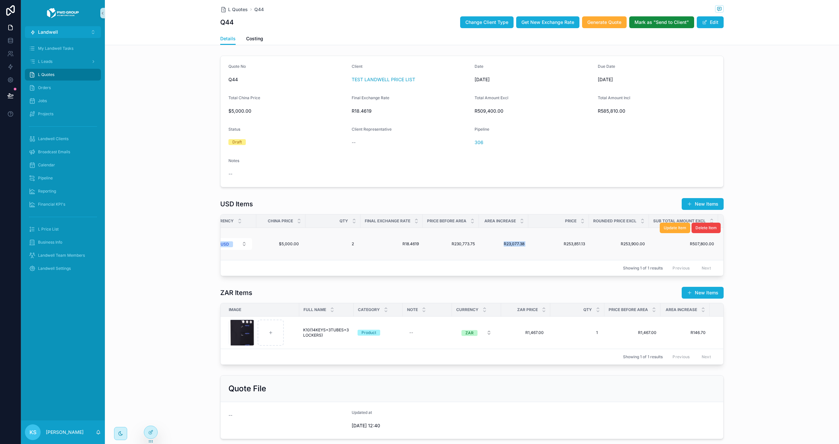
scroll to position [0, 243]
drag, startPoint x: 556, startPoint y: 243, endPoint x: 495, endPoint y: 250, distance: 61.1
click at [586, 245] on td "R253,851.13 R253,851.13" at bounding box center [557, 244] width 61 height 32
drag, startPoint x: 555, startPoint y: 244, endPoint x: 574, endPoint y: 245, distance: 19.1
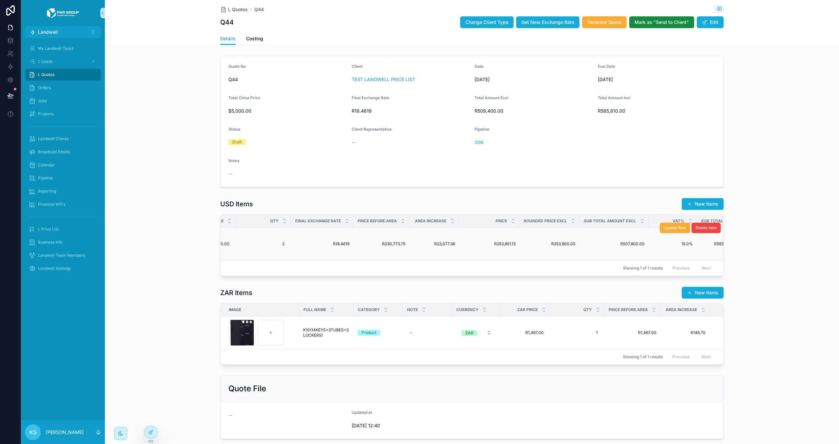
click at [574, 245] on span "R253,900.00" at bounding box center [549, 244] width 52 height 5
click at [61, 29] on button "Landwell ⌥ 4" at bounding box center [63, 32] width 76 height 12
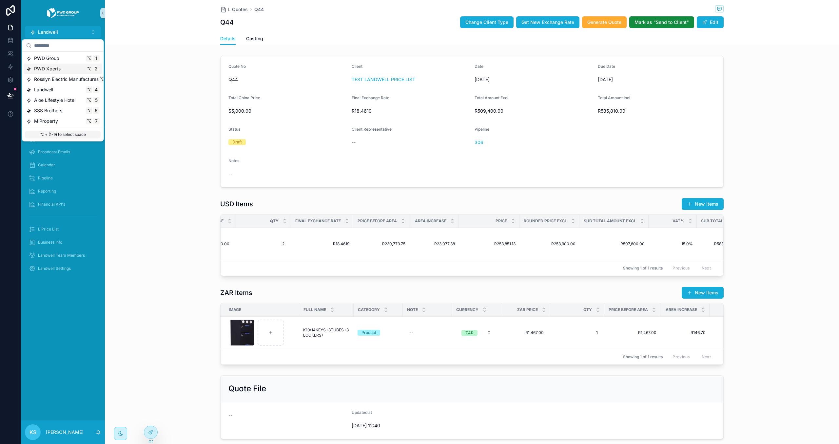
click at [66, 67] on div "PWD Xperts ⌥ 2" at bounding box center [62, 69] width 73 height 7
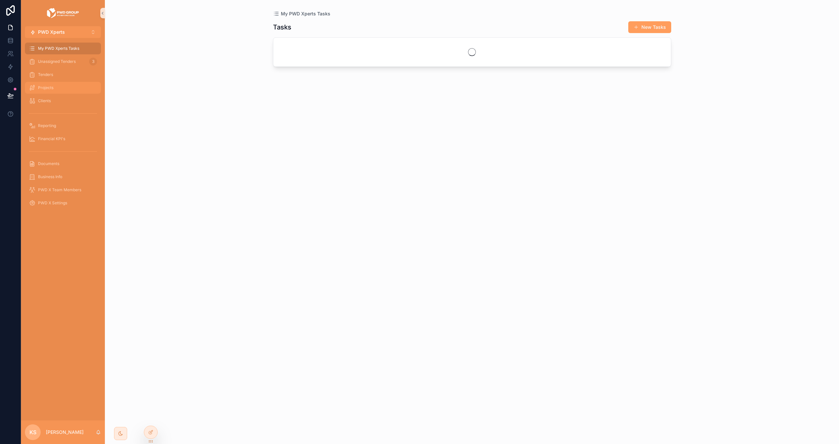
drag, startPoint x: 78, startPoint y: 87, endPoint x: 106, endPoint y: 88, distance: 28.2
click at [78, 87] on div "Projects" at bounding box center [63, 88] width 68 height 10
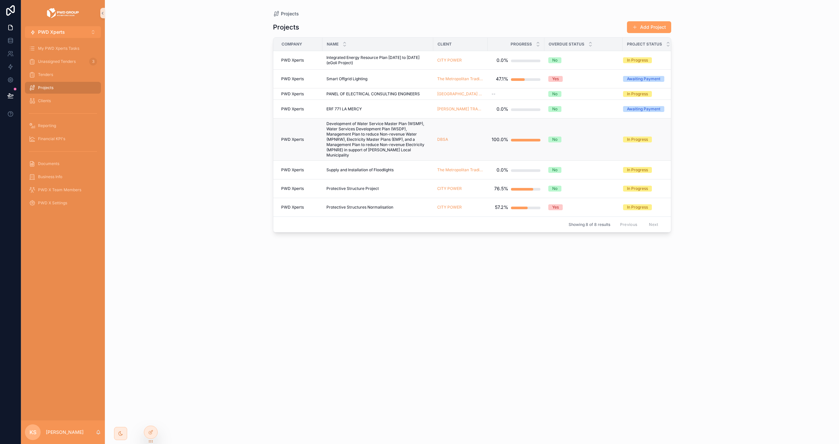
click at [382, 136] on span "Development of Water Service Master Plan (WSMP), Water Services Development Pla…" at bounding box center [377, 139] width 103 height 37
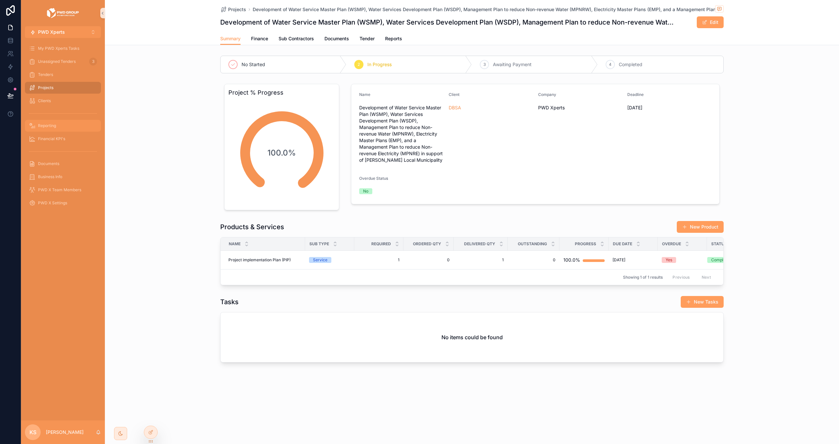
click at [50, 125] on span "Reporting" at bounding box center [47, 125] width 18 height 5
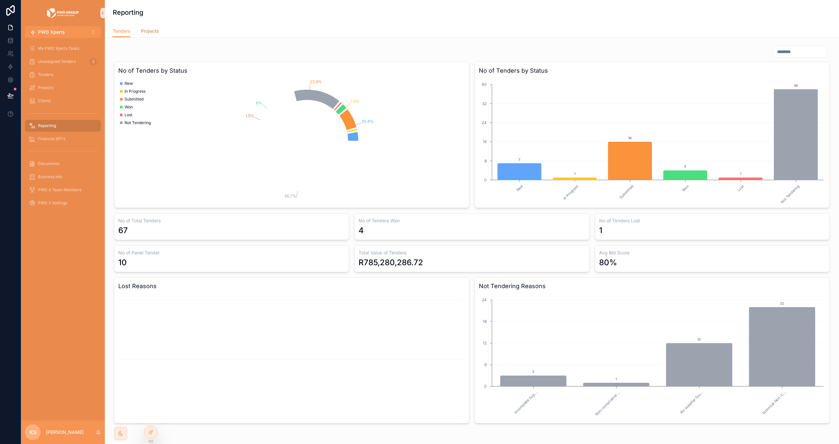
click at [150, 30] on span "Projects" at bounding box center [150, 31] width 18 height 7
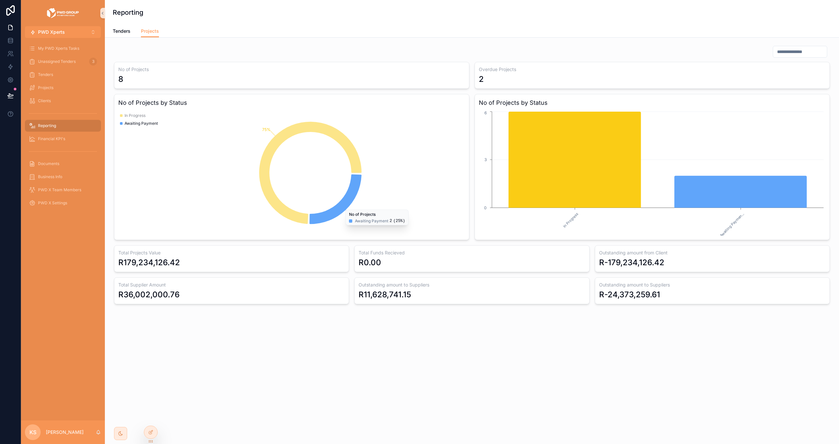
click at [777, 49] on input "scrollable content" at bounding box center [800, 51] width 54 height 9
click at [558, 19] on div "Reporting" at bounding box center [472, 12] width 718 height 25
